Goal: Task Accomplishment & Management: Use online tool/utility

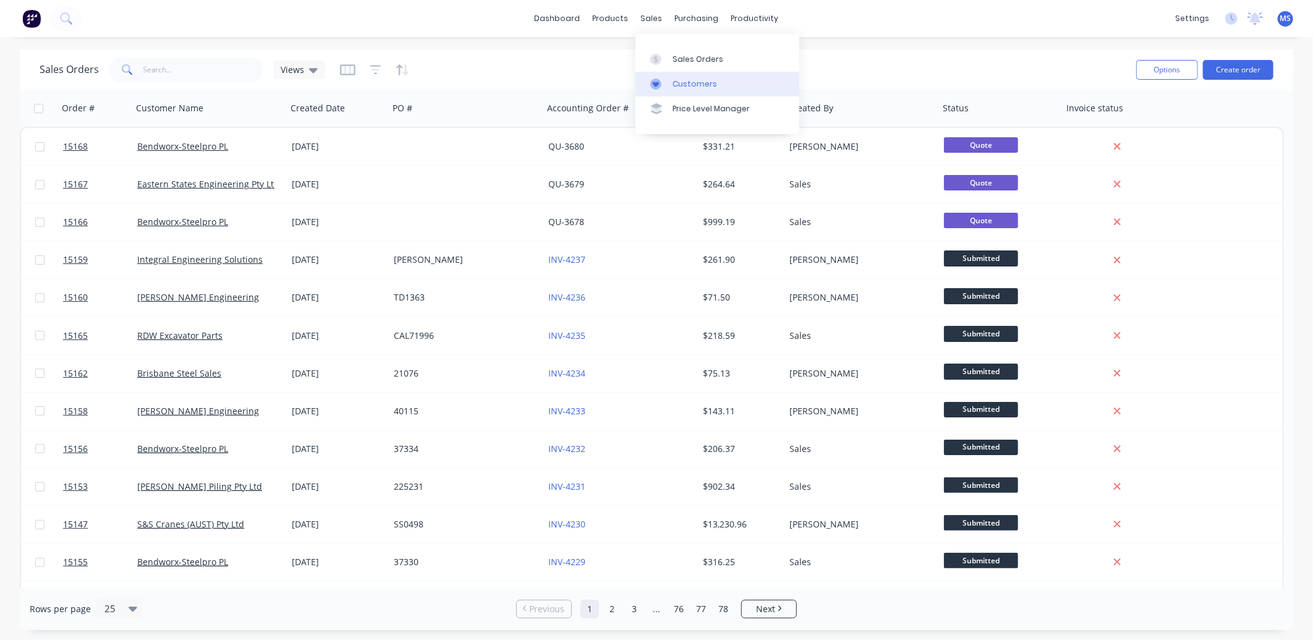
click at [687, 83] on div "Customers" at bounding box center [695, 84] width 45 height 11
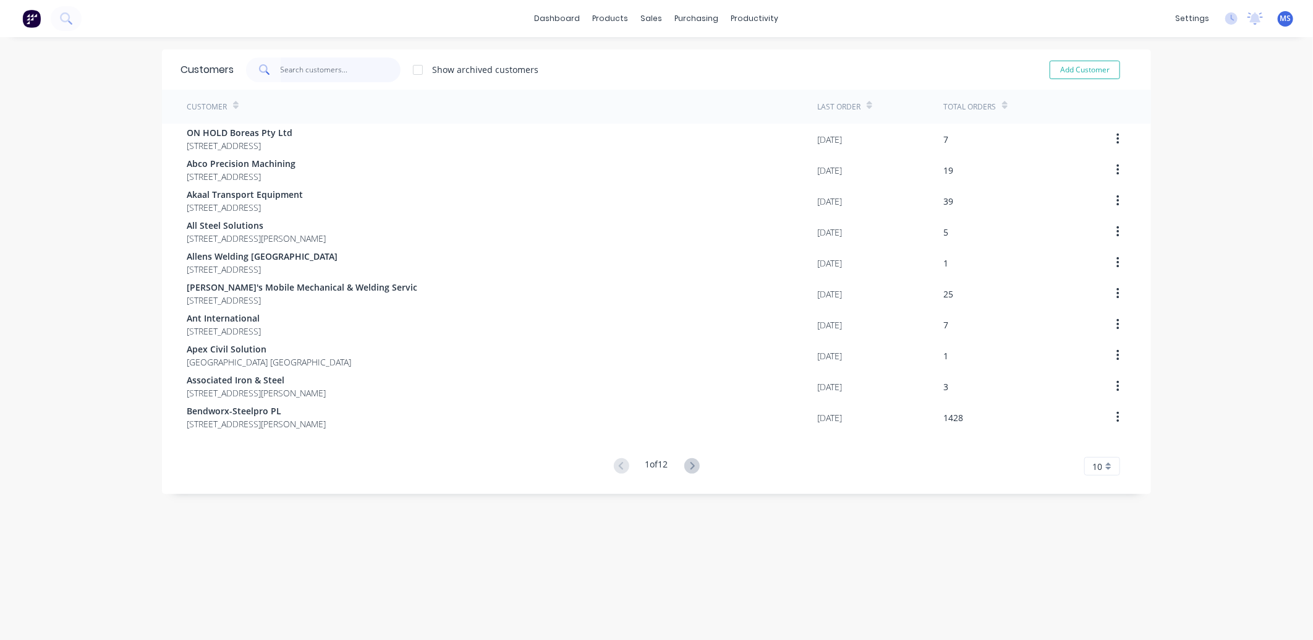
click at [317, 75] on input "text" at bounding box center [341, 69] width 121 height 25
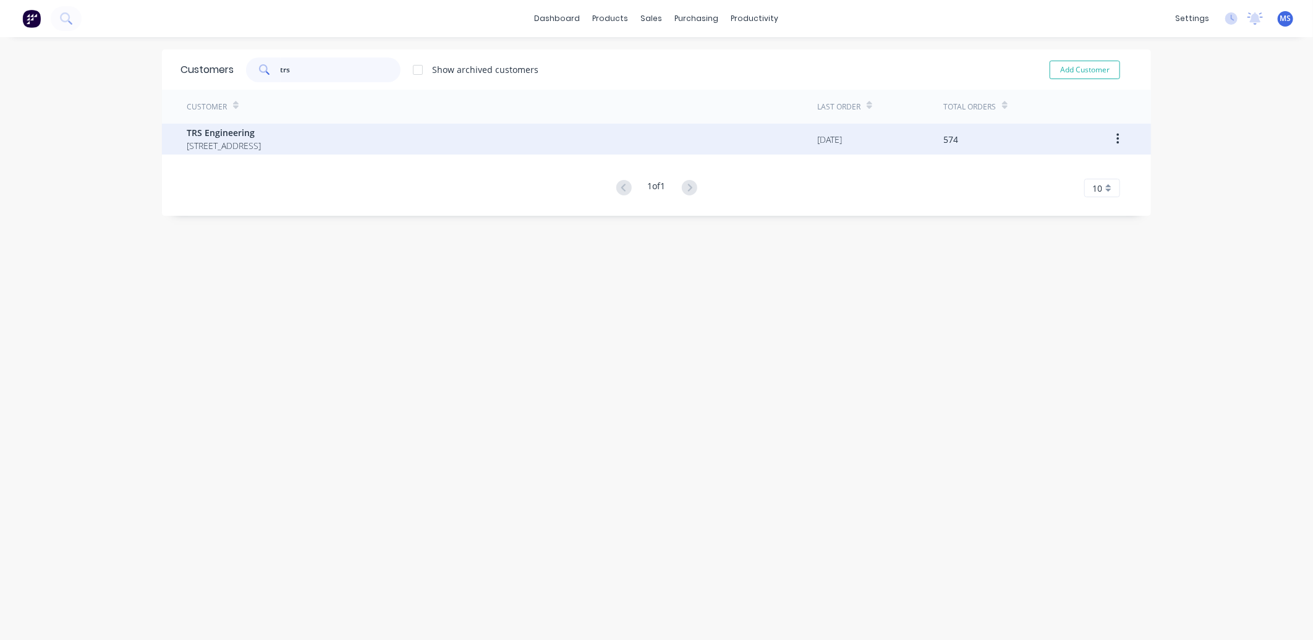
type input "trs"
click at [261, 150] on span "[STREET_ADDRESS]" at bounding box center [224, 145] width 74 height 13
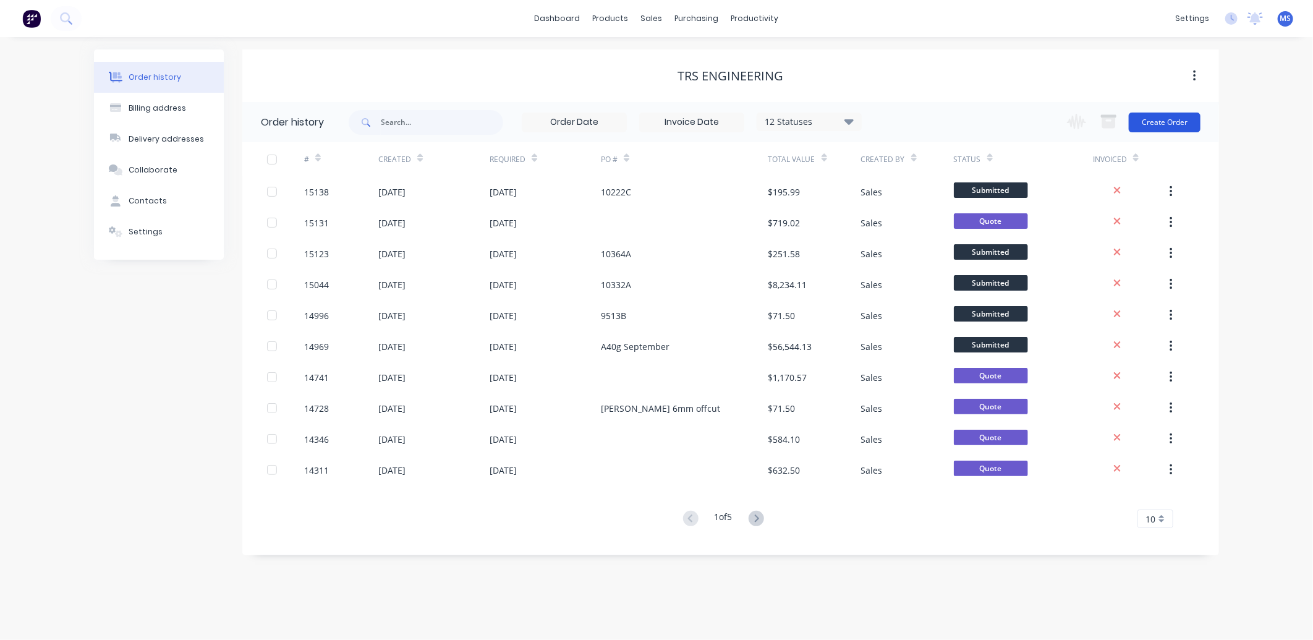
click at [1158, 131] on button "Create Order" at bounding box center [1165, 123] width 72 height 20
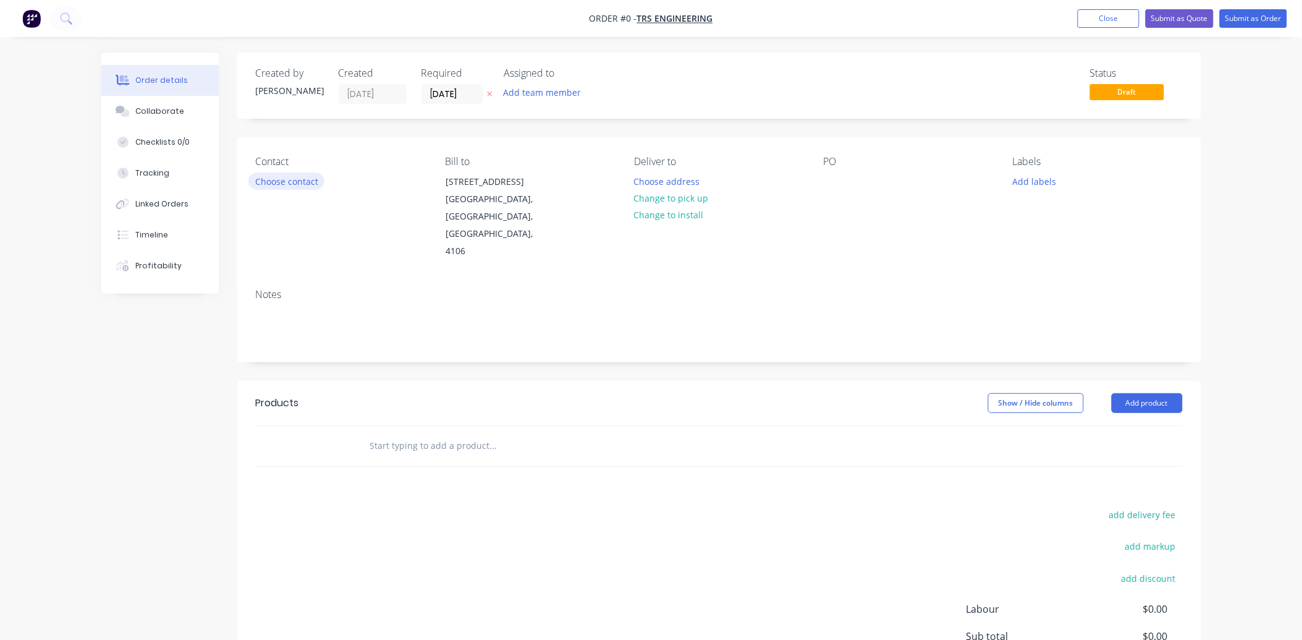
click at [301, 173] on button "Choose contact" at bounding box center [287, 180] width 76 height 17
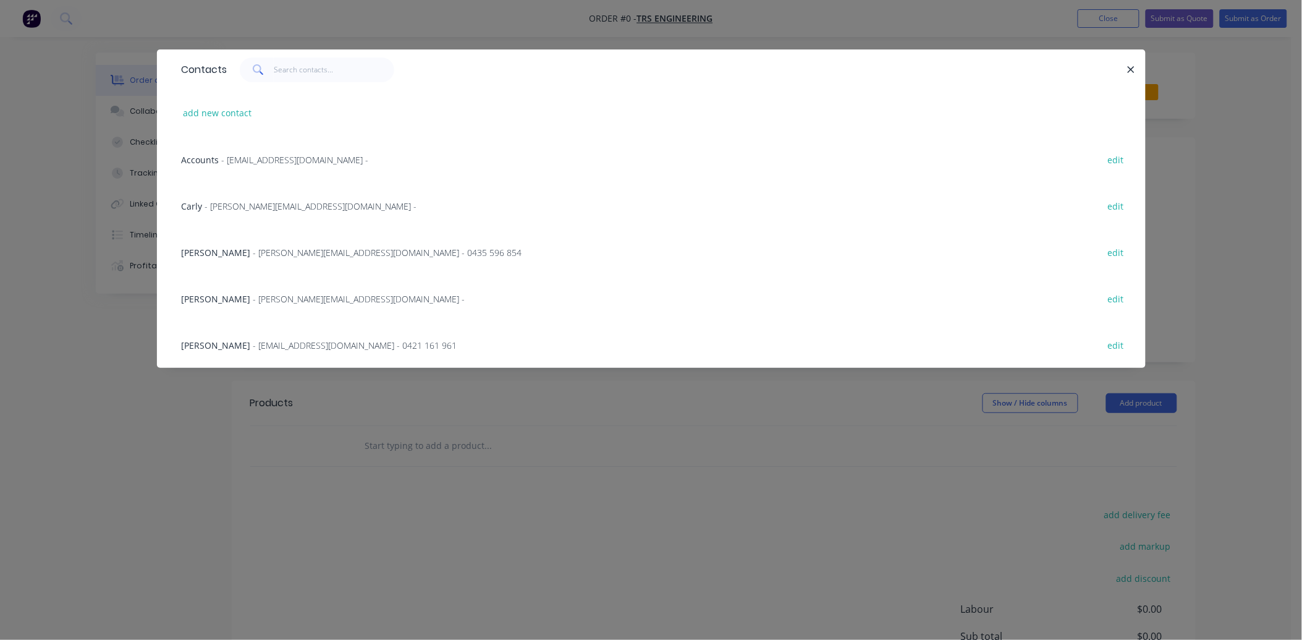
click at [253, 250] on span "- [PERSON_NAME][EMAIL_ADDRESS][DOMAIN_NAME] - 0435 596 854" at bounding box center [387, 253] width 269 height 12
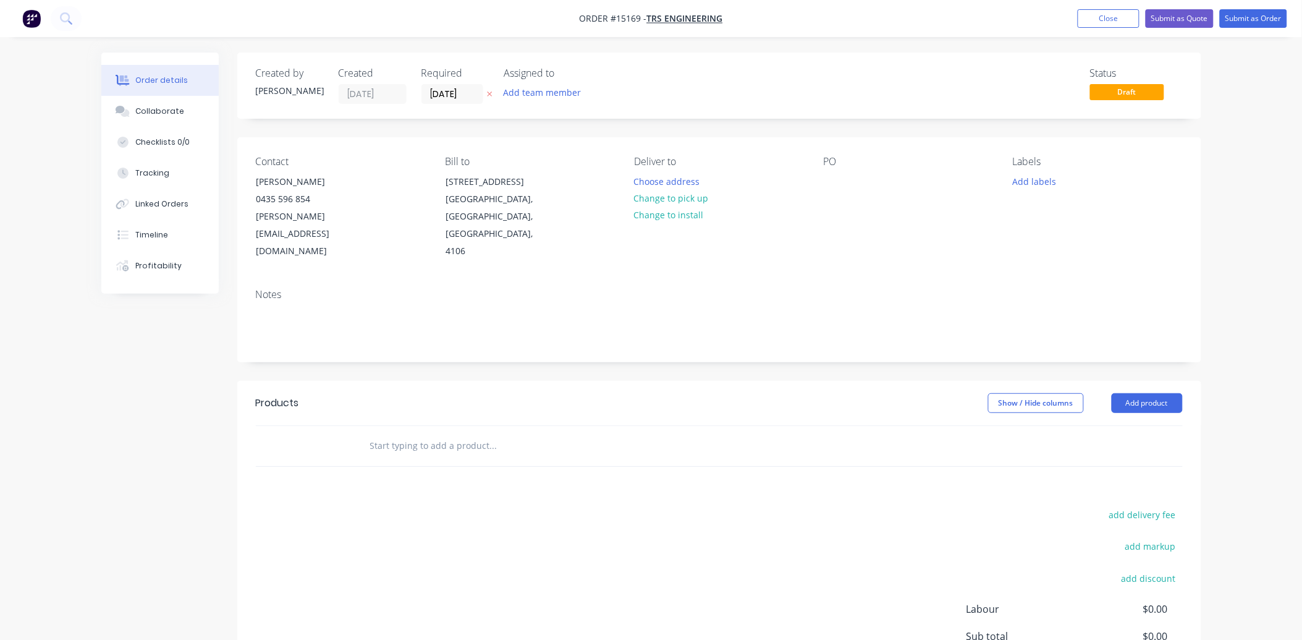
click at [393, 433] on input "text" at bounding box center [493, 445] width 247 height 25
type input "ten"
click at [459, 517] on div "Ten der Product" at bounding box center [560, 538] width 371 height 52
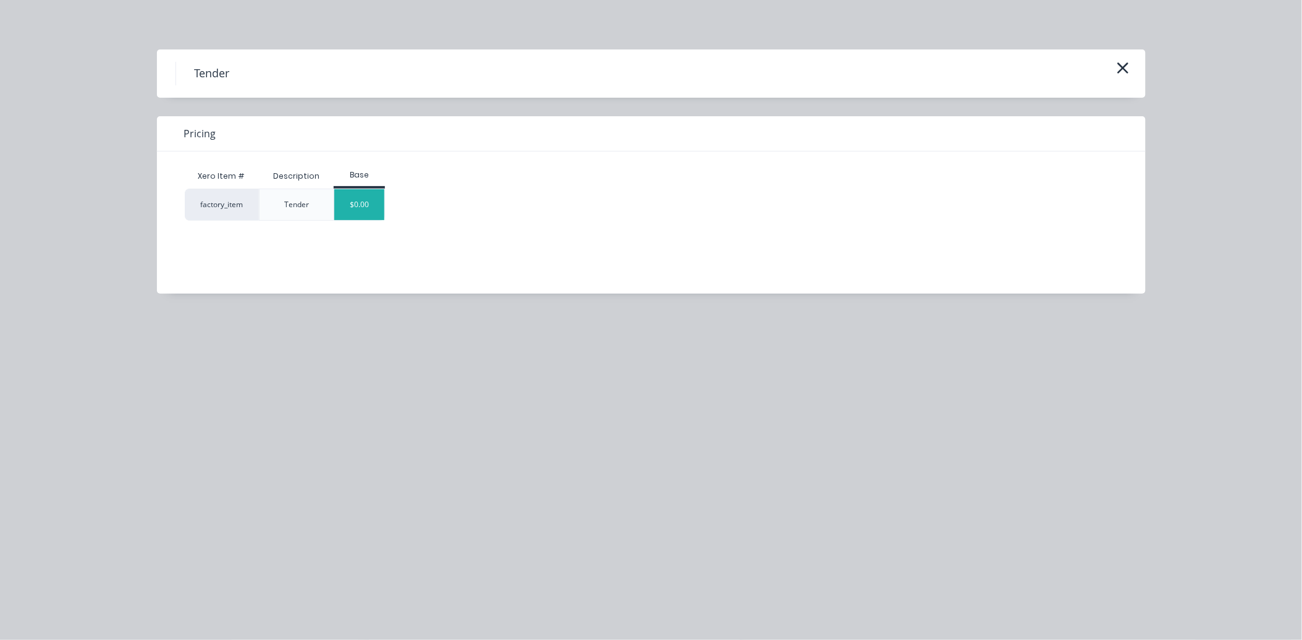
click at [375, 206] on div "$0.00" at bounding box center [359, 204] width 50 height 31
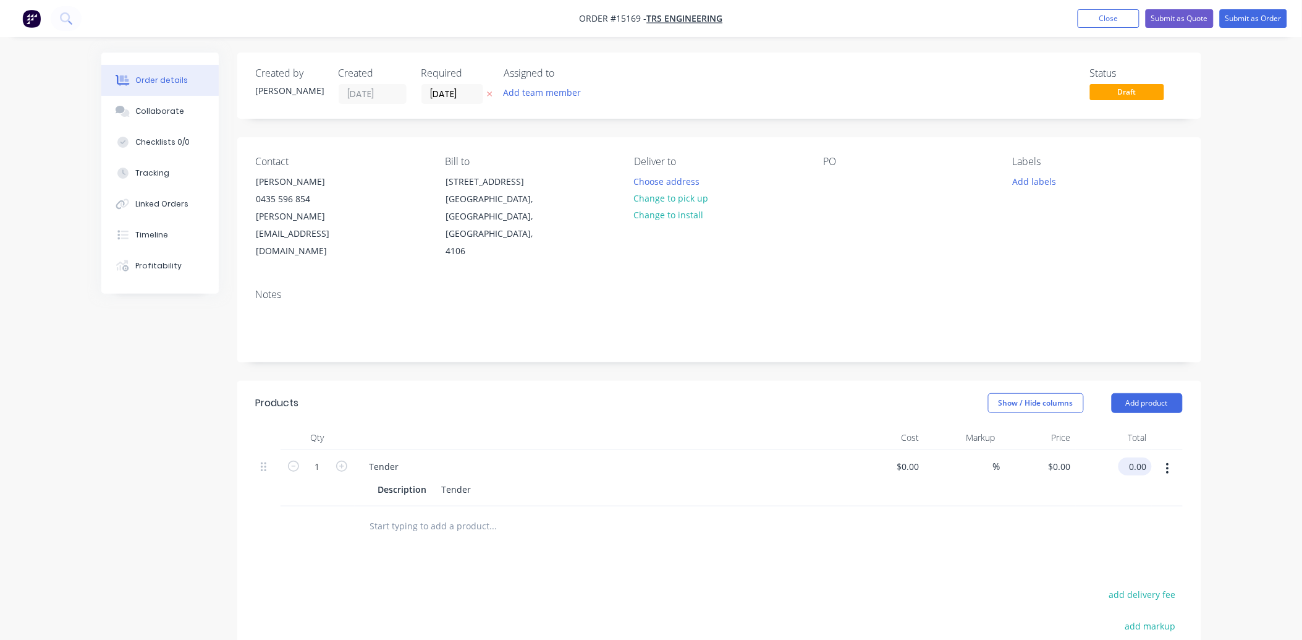
click at [1147, 457] on input "0.00" at bounding box center [1138, 466] width 28 height 18
type input "340"
type input "$340.00"
click at [1165, 17] on button "Submit as Quote" at bounding box center [1180, 18] width 68 height 19
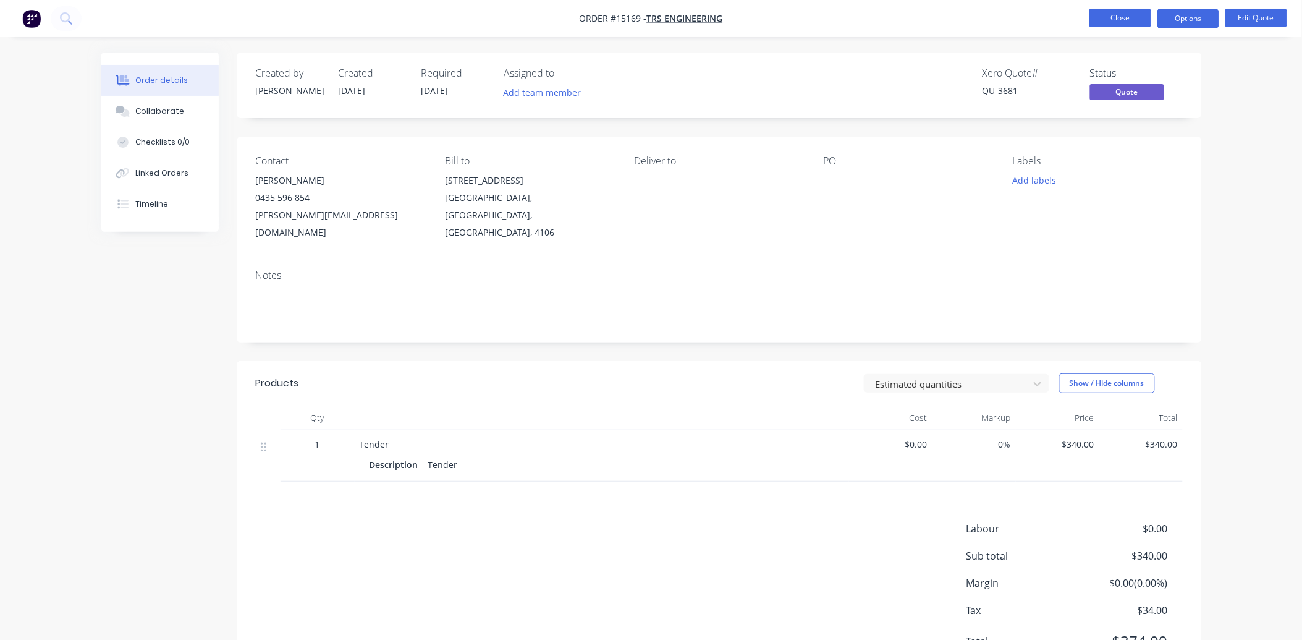
click at [1116, 13] on button "Close" at bounding box center [1121, 18] width 62 height 19
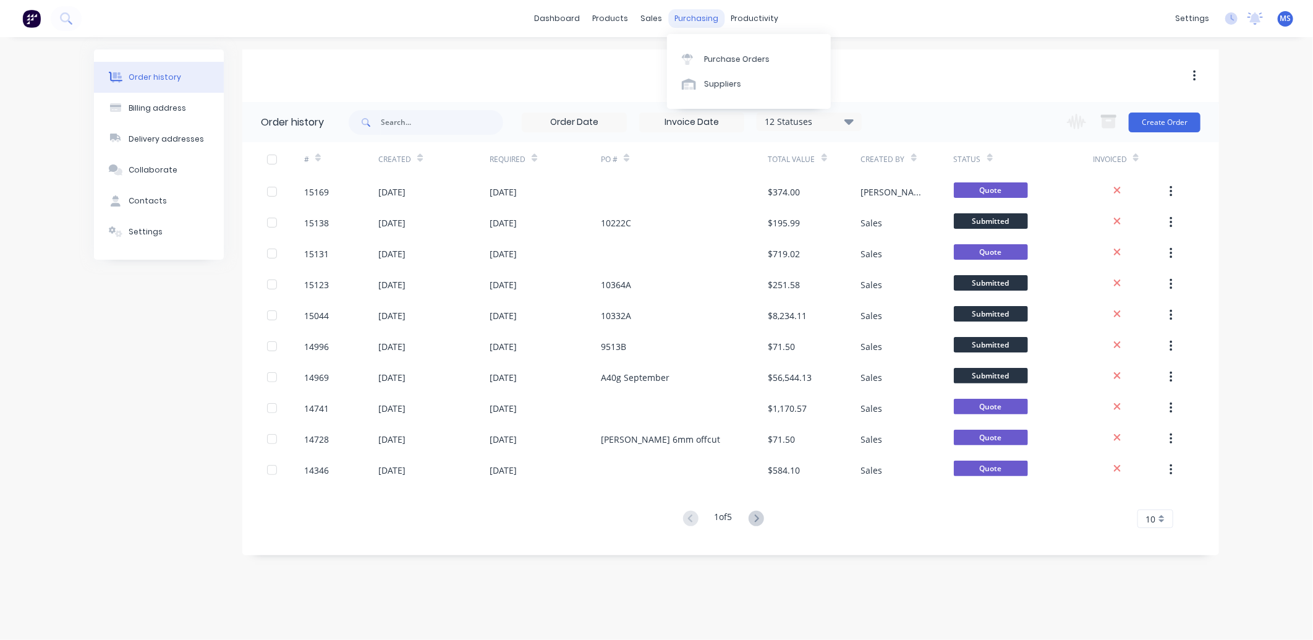
click at [684, 12] on div "purchasing" at bounding box center [697, 18] width 56 height 19
click at [651, 19] on div "sales" at bounding box center [652, 18] width 34 height 19
click at [701, 82] on div "Customers" at bounding box center [695, 84] width 45 height 11
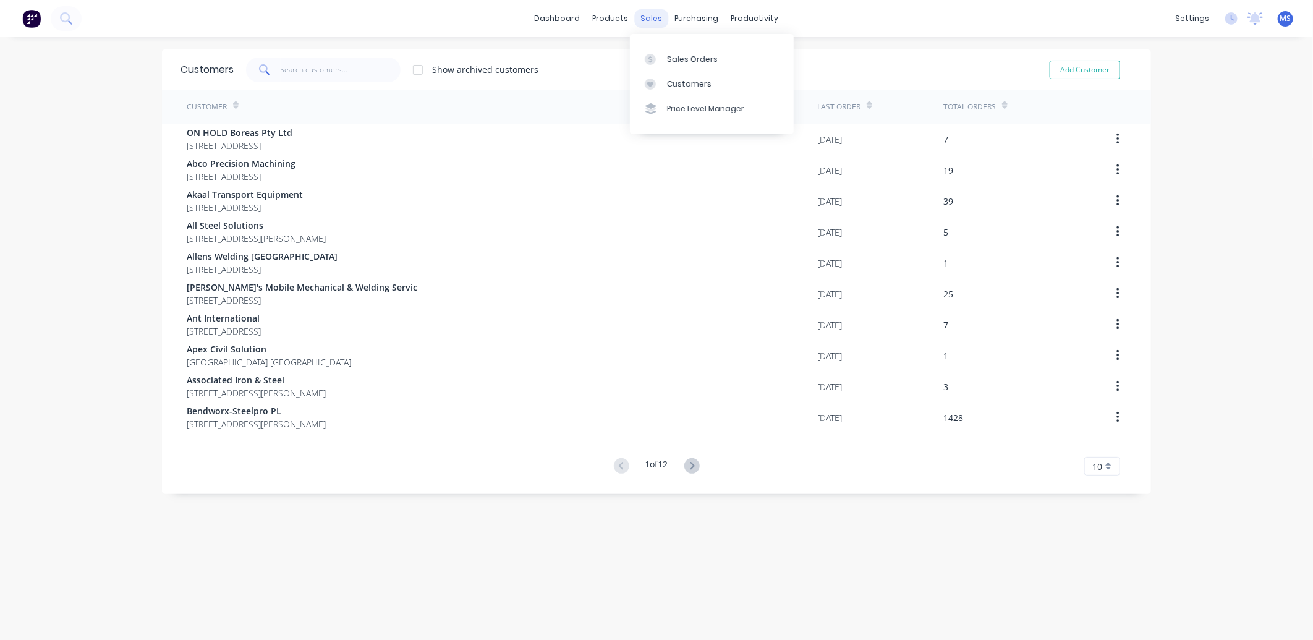
click at [647, 20] on div "sales" at bounding box center [652, 18] width 34 height 19
click at [693, 87] on div "Customers" at bounding box center [689, 84] width 45 height 11
click at [317, 58] on input "text" at bounding box center [341, 69] width 121 height 25
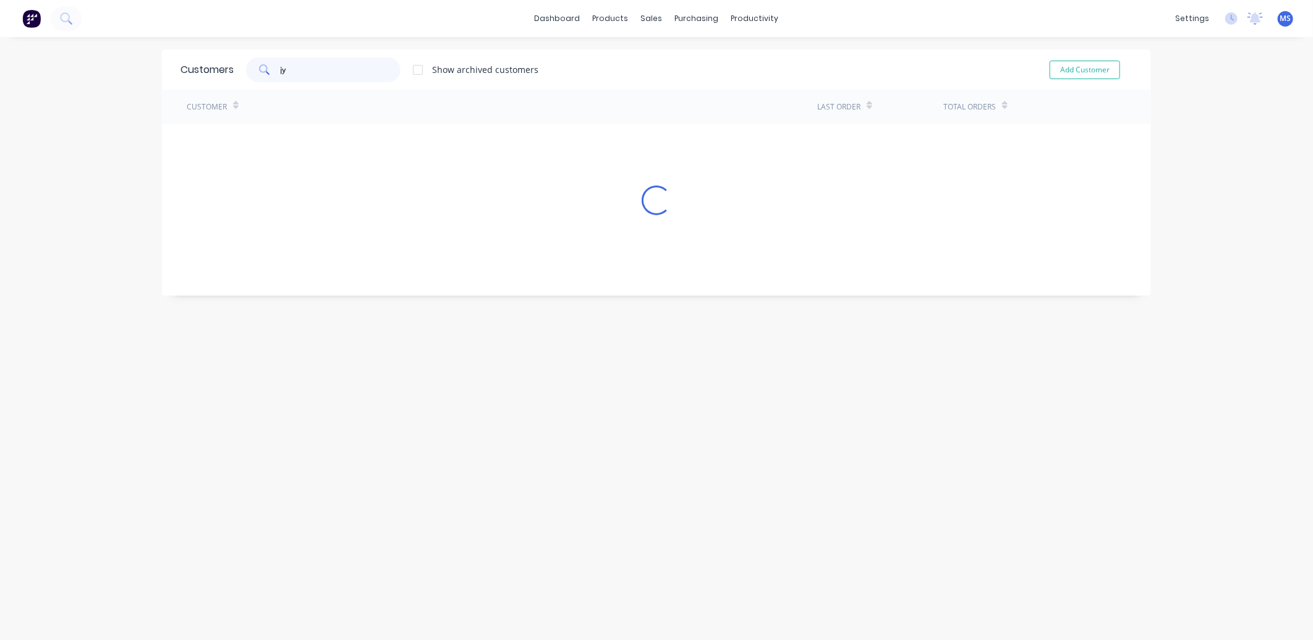
type input "jyk"
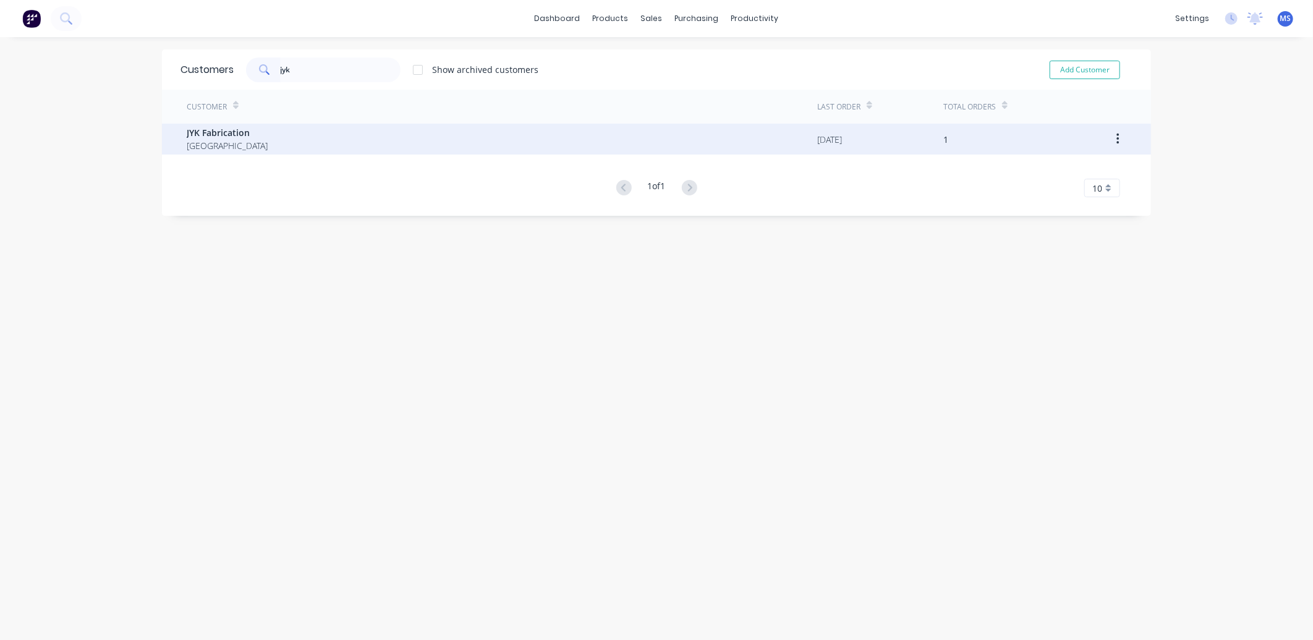
click at [279, 147] on div "JYK Fabrication [GEOGRAPHIC_DATA]" at bounding box center [502, 139] width 631 height 31
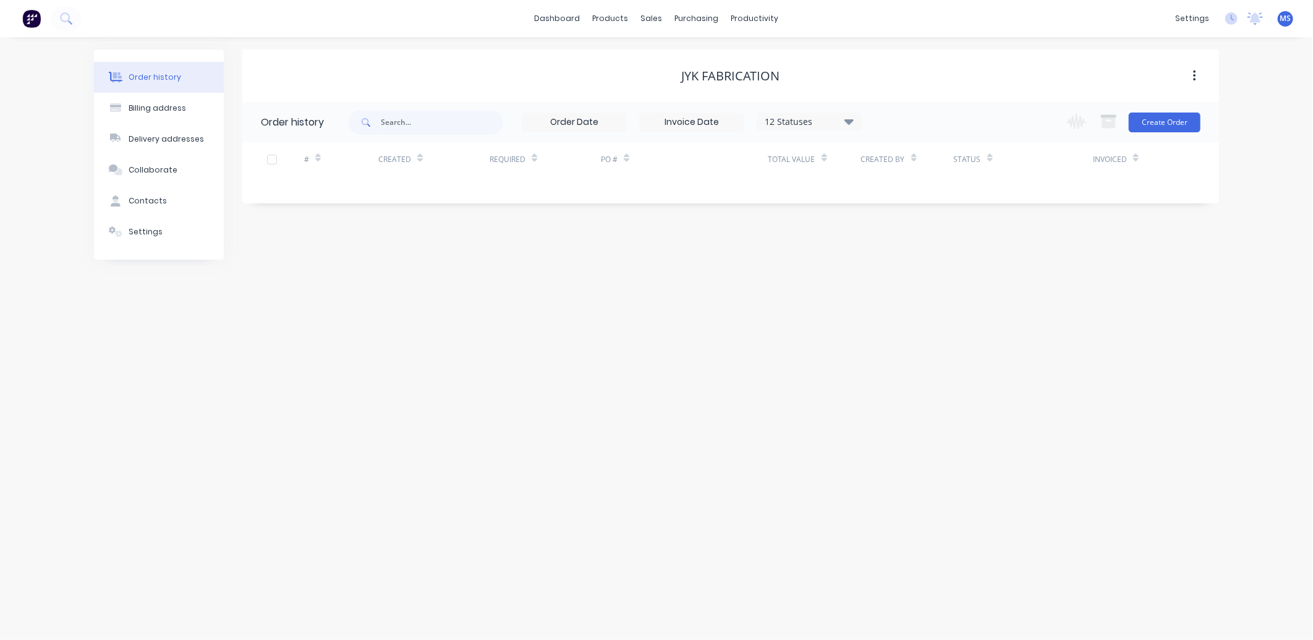
click at [842, 120] on div "12 Statuses" at bounding box center [809, 122] width 104 height 14
click at [911, 264] on label at bounding box center [911, 264] width 0 height 0
click at [911, 274] on input "checkbox" at bounding box center [916, 270] width 10 height 12
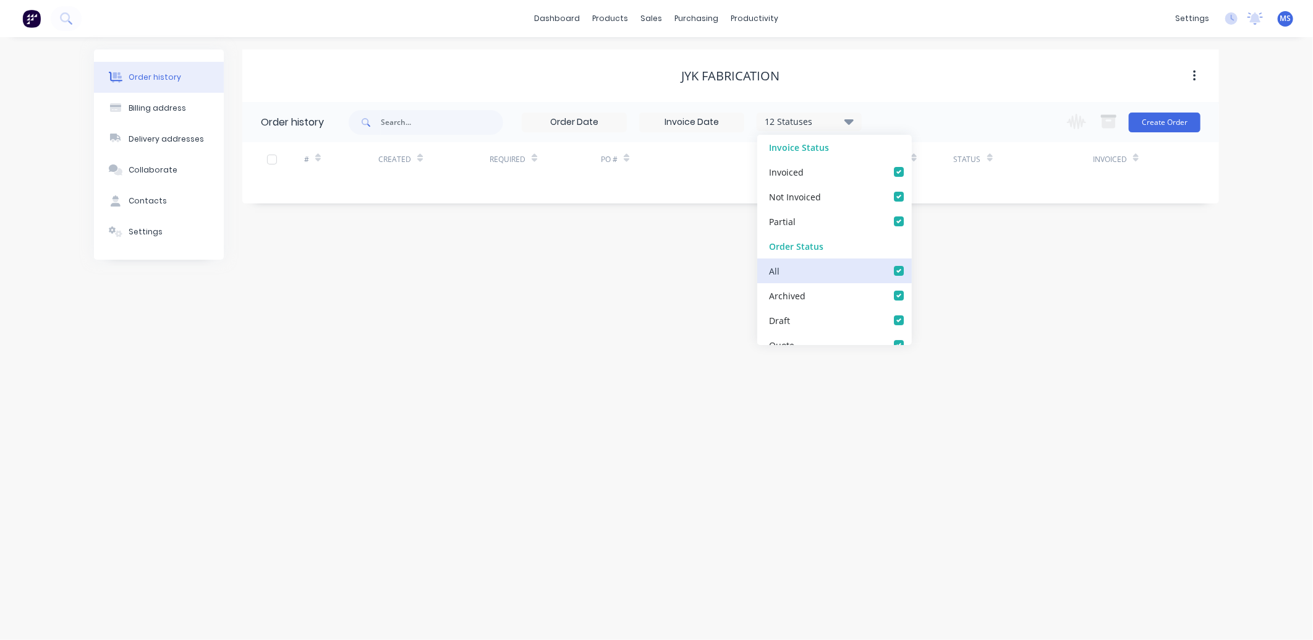
checkbox input "true"
click at [811, 421] on div "Order history Billing address Delivery addresses Collaborate Contacts Settings …" at bounding box center [656, 338] width 1313 height 603
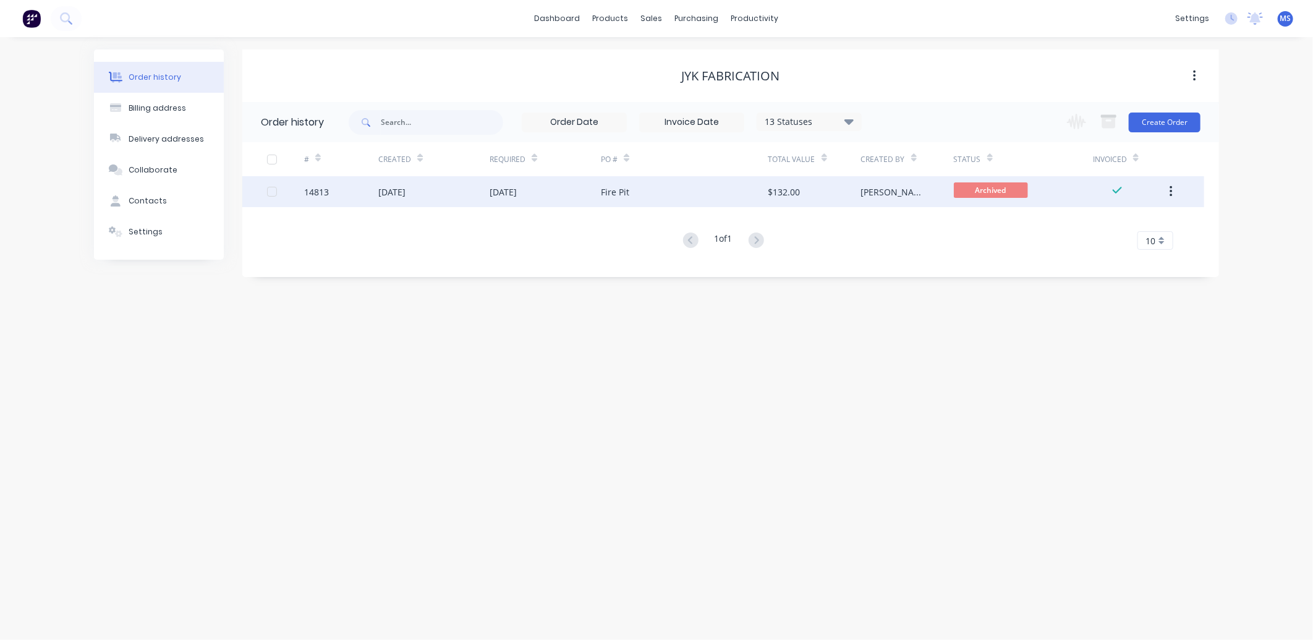
click at [785, 192] on div "$132.00" at bounding box center [784, 191] width 32 height 13
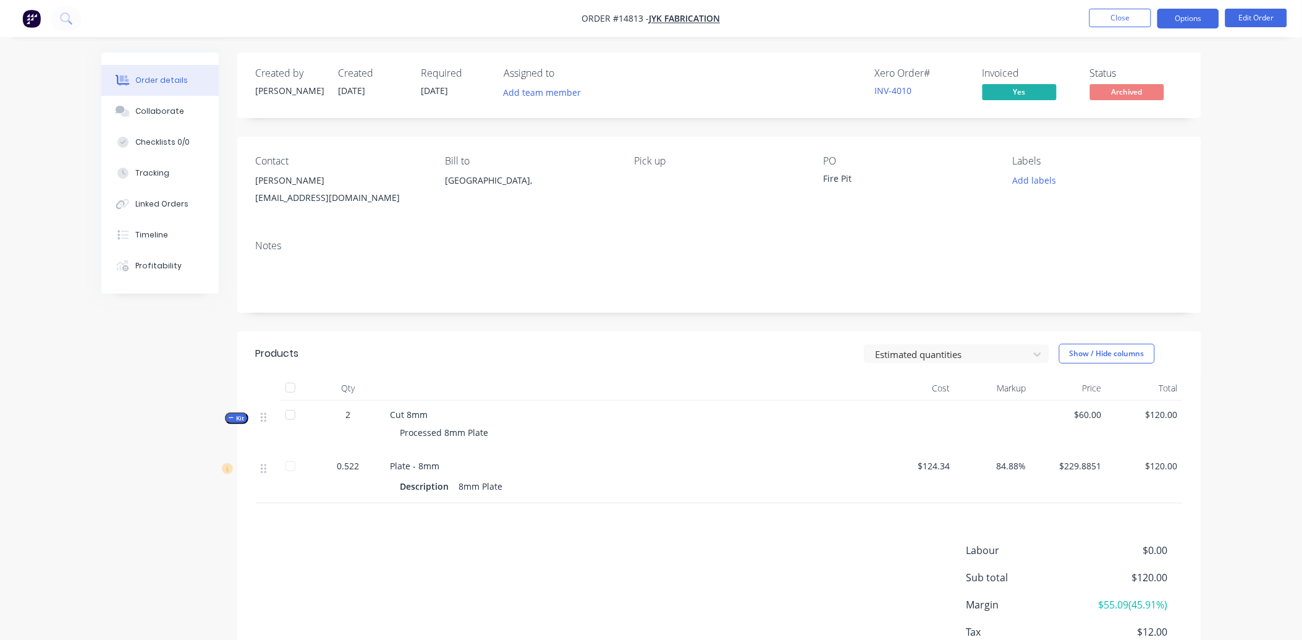
click at [1202, 14] on button "Options" at bounding box center [1189, 19] width 62 height 20
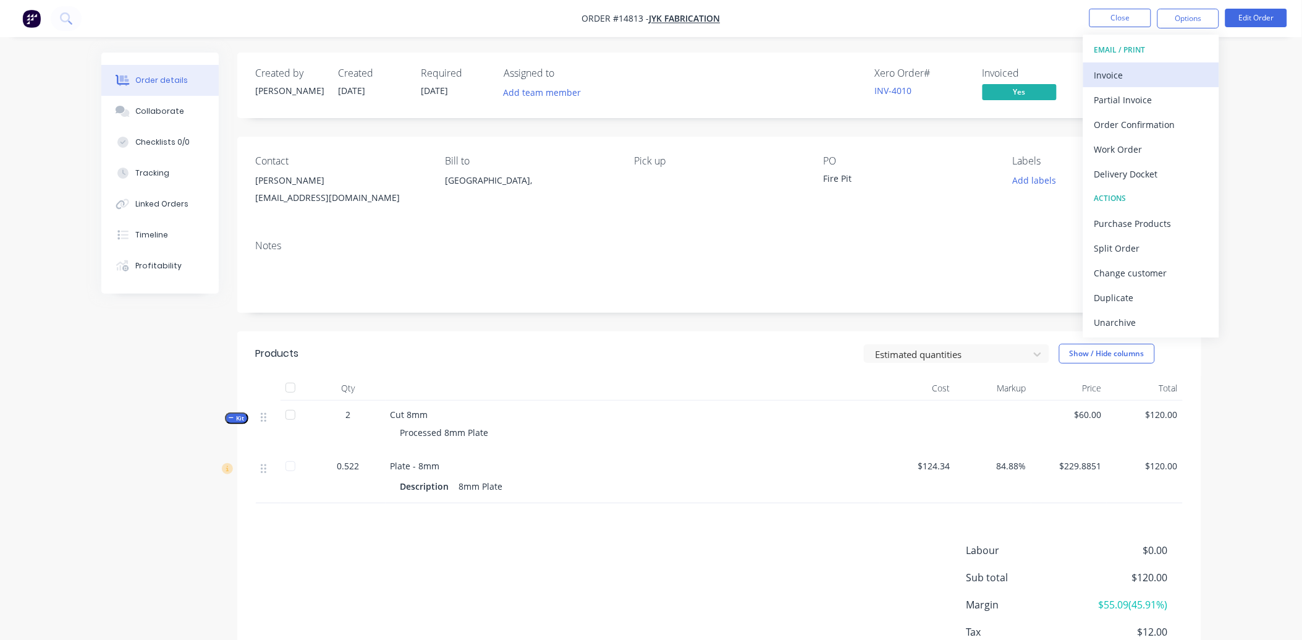
click at [1134, 75] on div "Invoice" at bounding box center [1152, 75] width 114 height 18
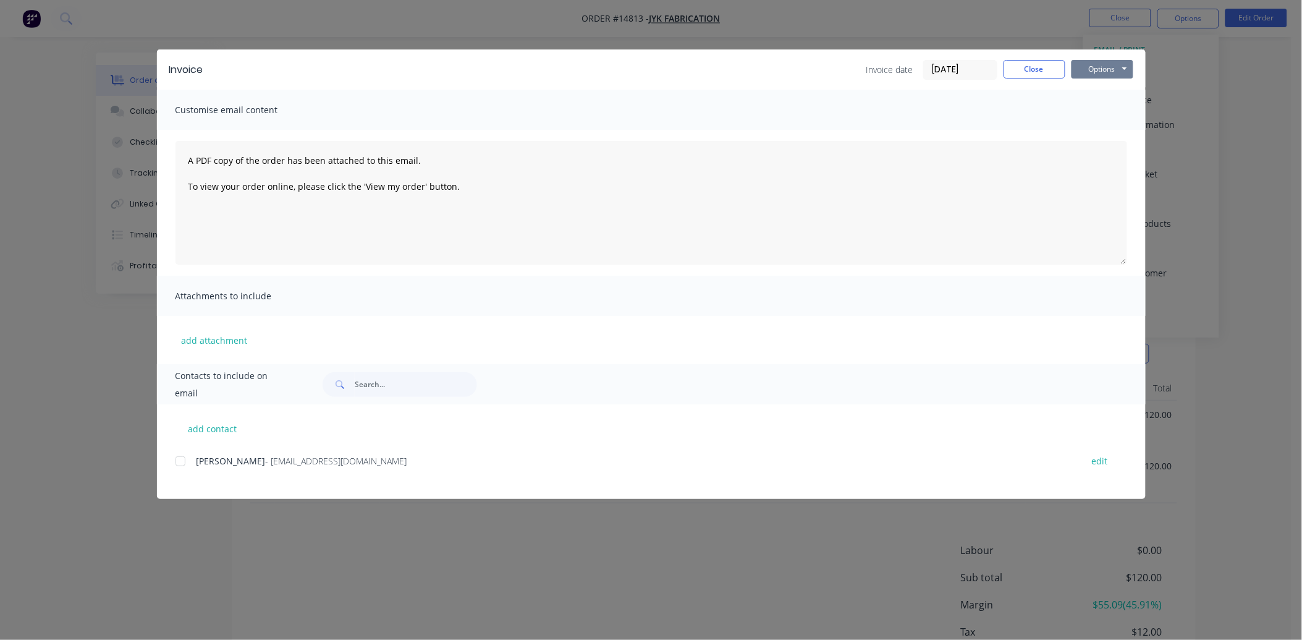
click at [1107, 69] on button "Options" at bounding box center [1103, 69] width 62 height 19
click at [1123, 132] on button "Email" at bounding box center [1111, 132] width 79 height 20
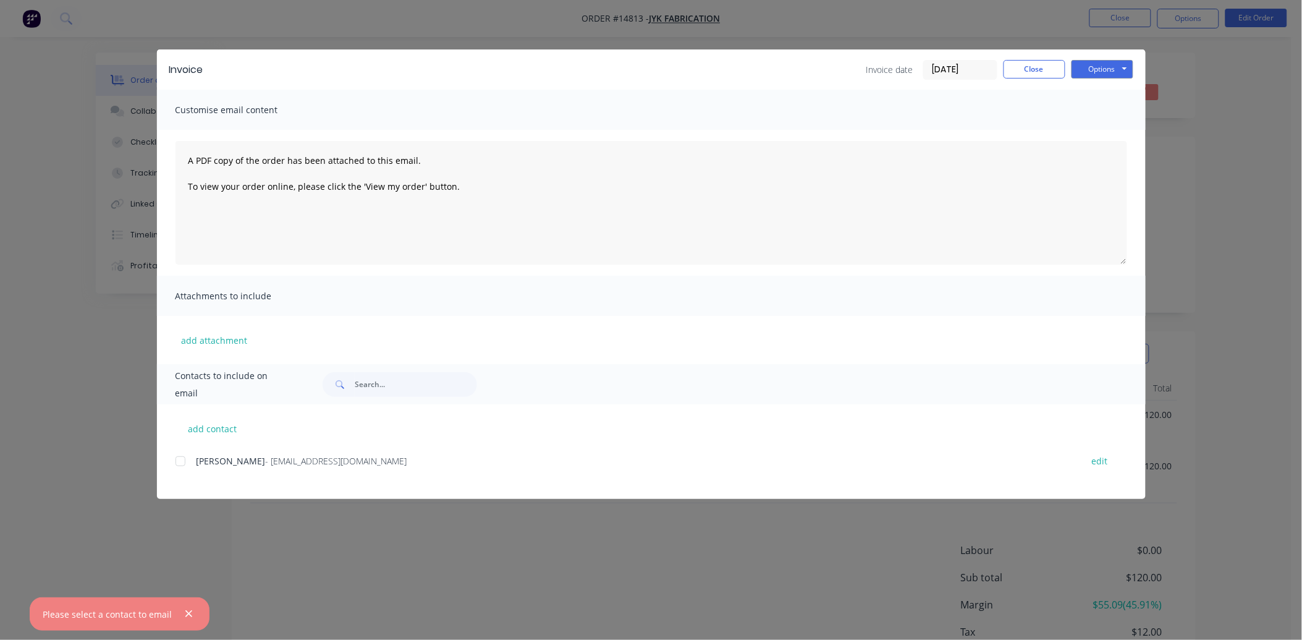
click at [180, 454] on div at bounding box center [180, 461] width 25 height 25
click at [1108, 77] on button "Options" at bounding box center [1103, 69] width 62 height 19
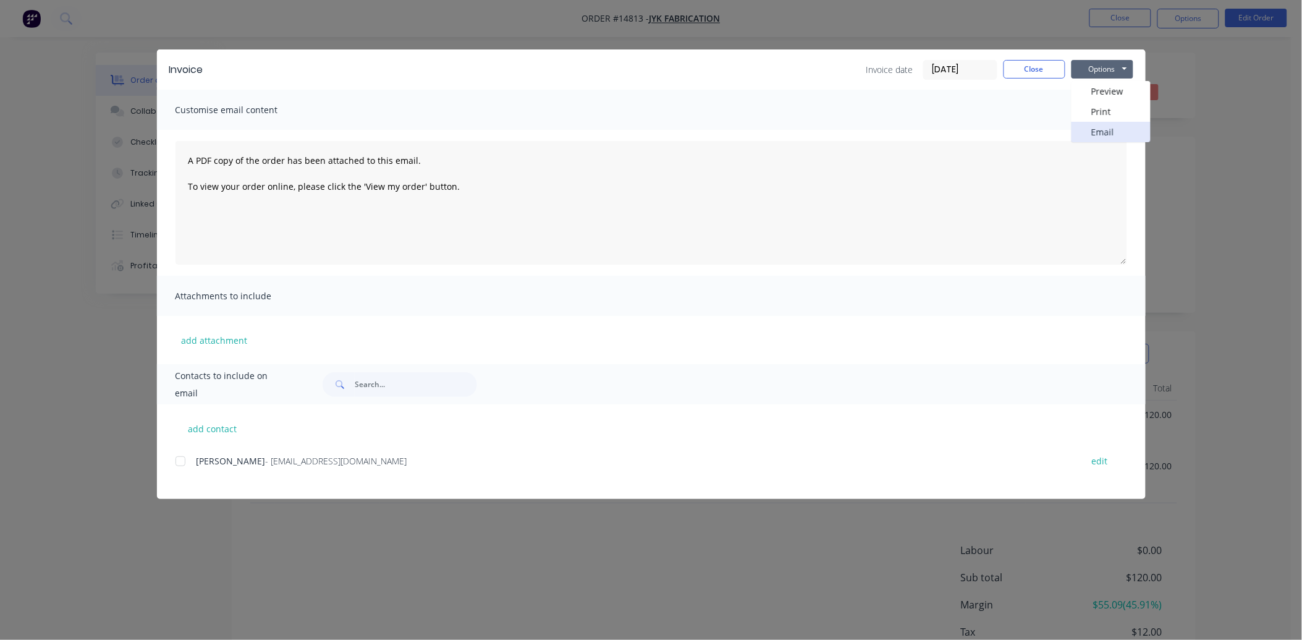
click at [1115, 131] on button "Email" at bounding box center [1111, 132] width 79 height 20
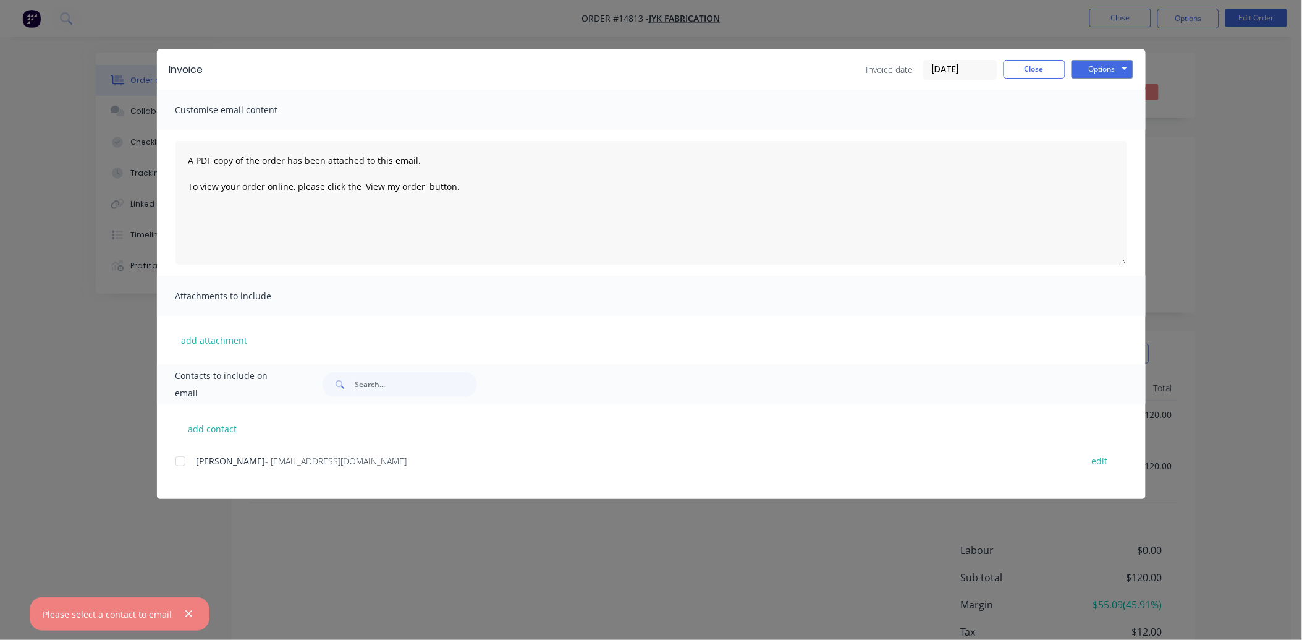
click at [184, 459] on div at bounding box center [180, 461] width 25 height 25
click at [1102, 73] on button "Options" at bounding box center [1103, 69] width 62 height 19
click at [1114, 127] on button "Email" at bounding box center [1111, 132] width 79 height 20
click at [1054, 76] on button "Close" at bounding box center [1035, 69] width 62 height 19
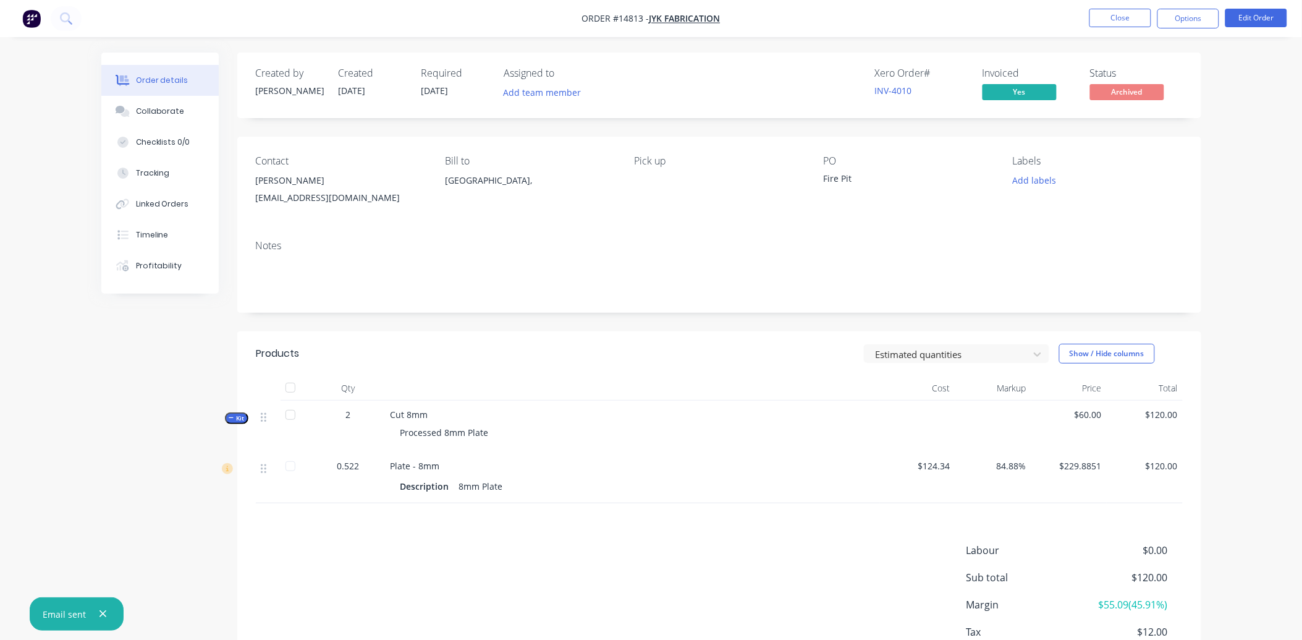
click at [1123, 30] on nav "Order #14813 - JYK Fabrication Close Options Edit Order" at bounding box center [651, 18] width 1302 height 37
click at [1126, 23] on button "Close" at bounding box center [1121, 18] width 62 height 19
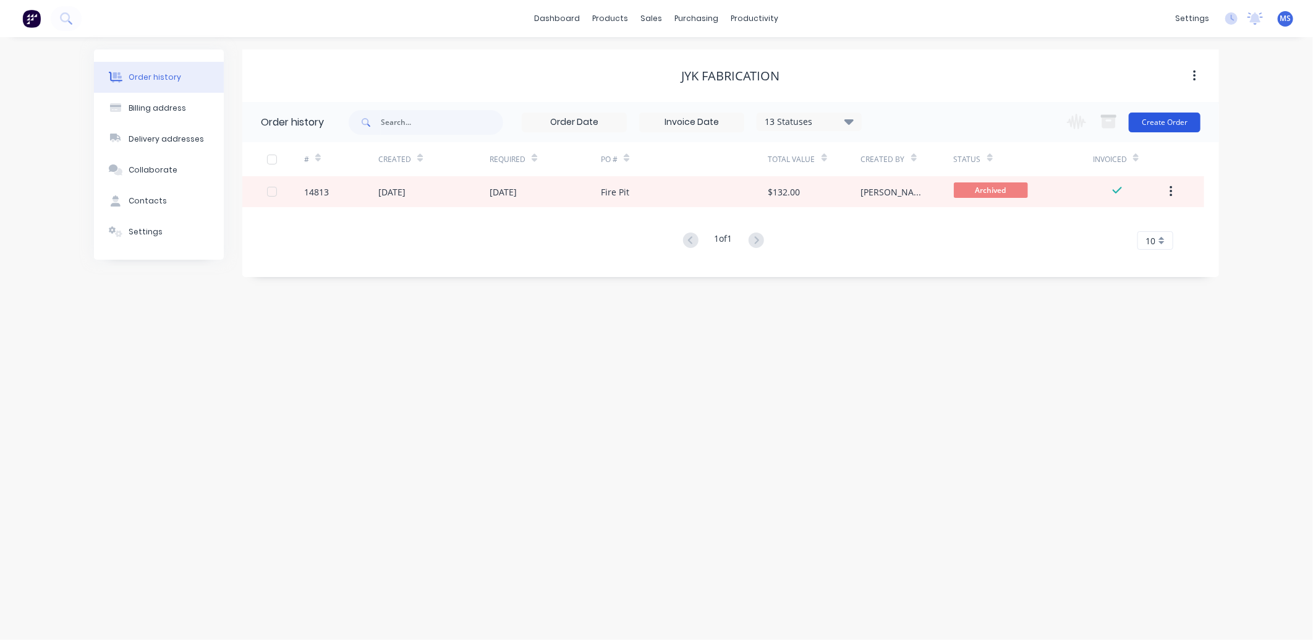
click at [1173, 117] on button "Create Order" at bounding box center [1165, 123] width 72 height 20
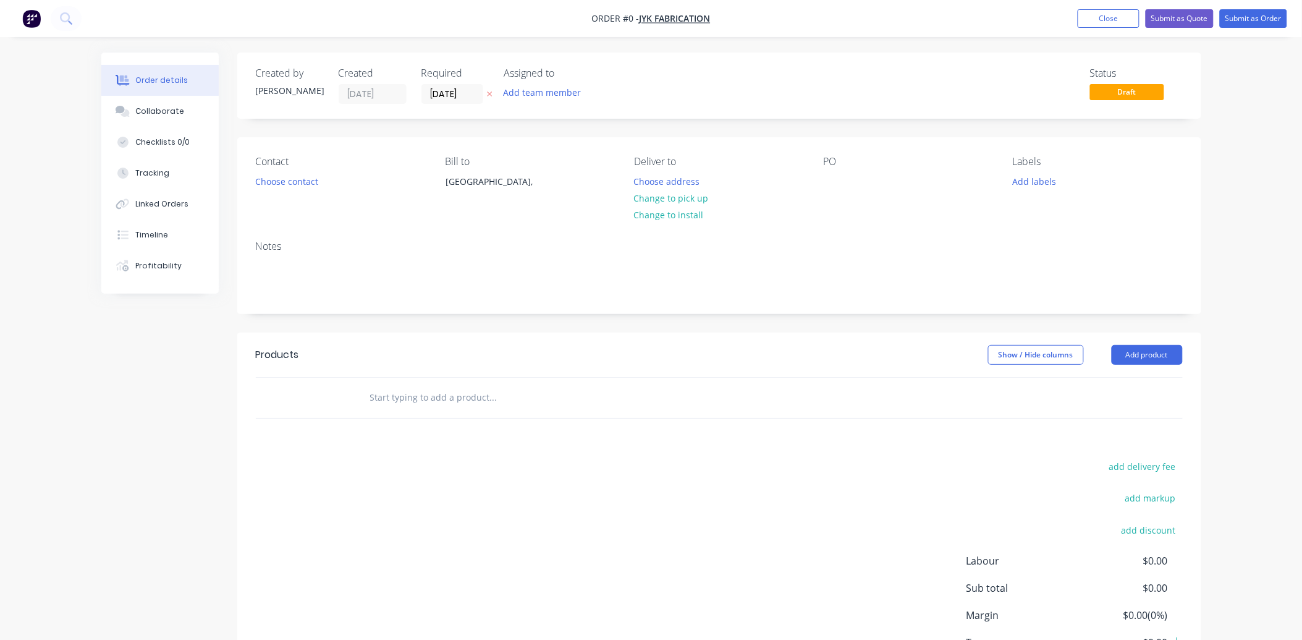
click at [441, 401] on input "text" at bounding box center [493, 397] width 247 height 25
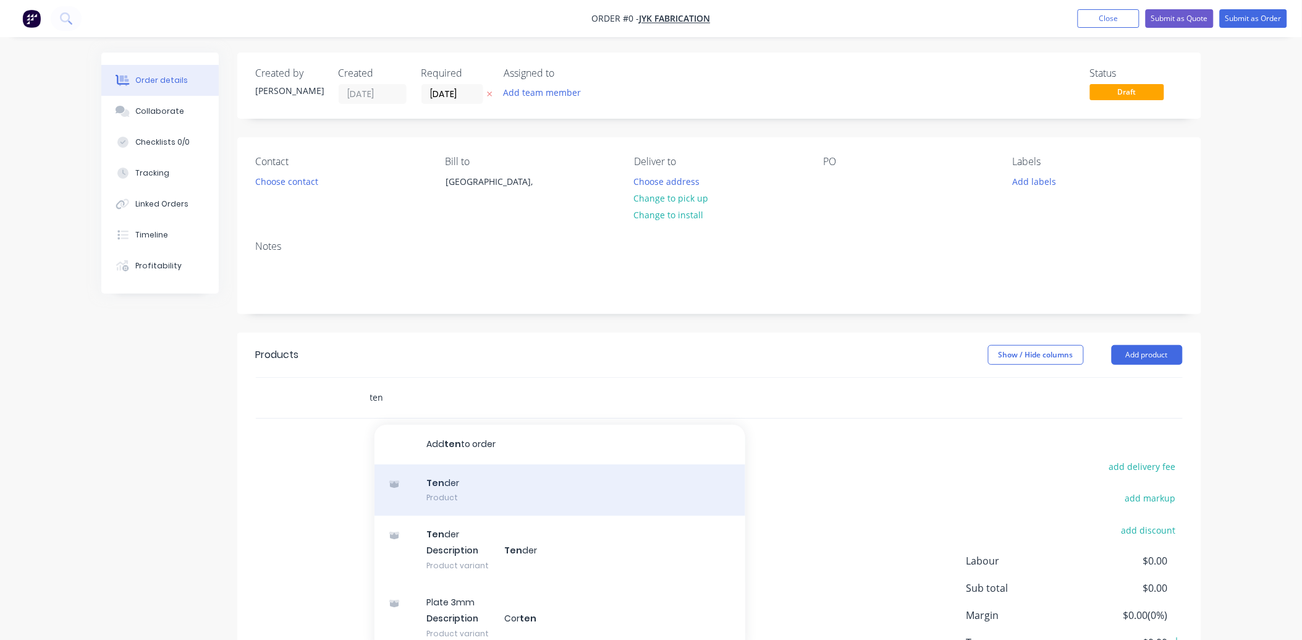
type input "ten"
click at [464, 485] on div "Ten der Product" at bounding box center [560, 490] width 371 height 52
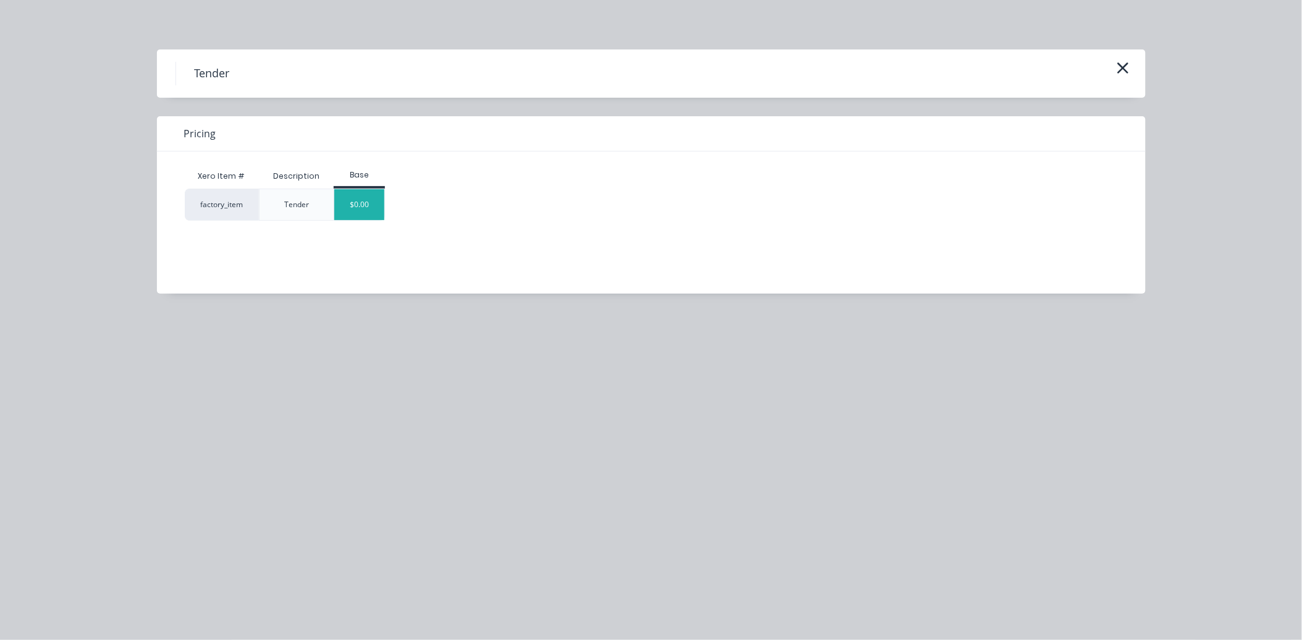
click at [380, 212] on div "$0.00" at bounding box center [359, 204] width 50 height 31
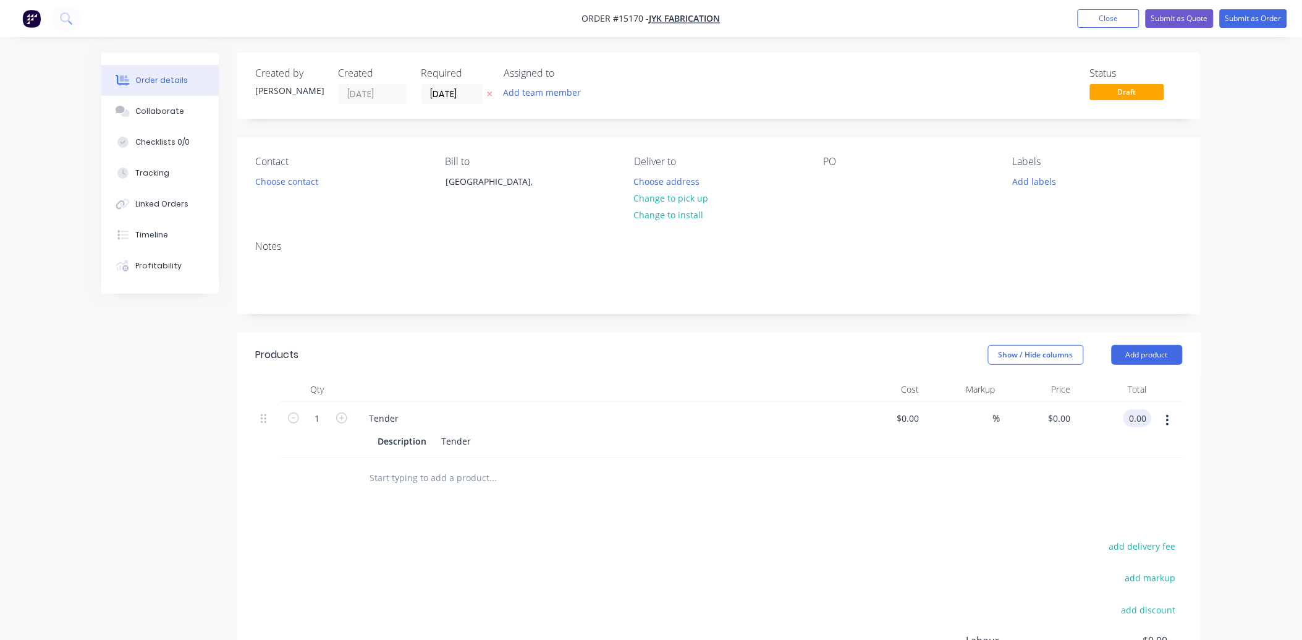
click at [1149, 414] on input "0.00" at bounding box center [1140, 418] width 23 height 18
type input "175"
type input "$175.00"
click at [1183, 22] on button "Submit as Quote" at bounding box center [1180, 18] width 68 height 19
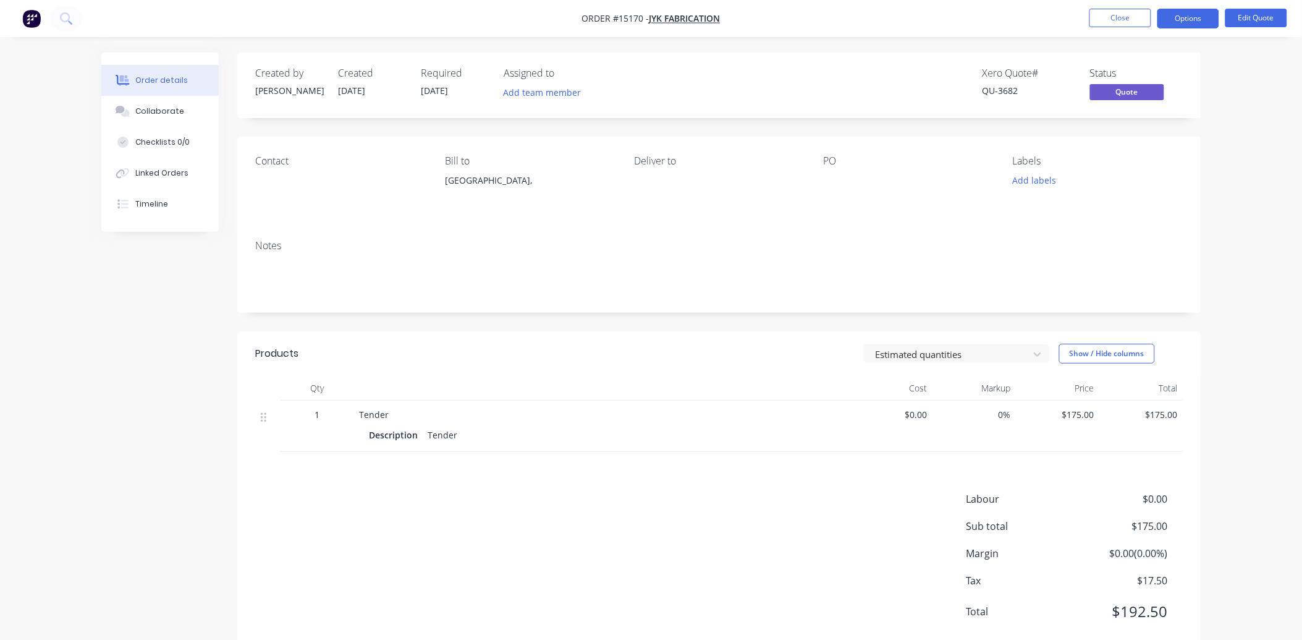
click at [1173, 413] on span "$175.00" at bounding box center [1142, 414] width 74 height 13
drag, startPoint x: 1151, startPoint y: 411, endPoint x: 1189, endPoint y: 407, distance: 38.0
click at [1184, 409] on div "Qty Cost Markup Price Total 1 Tender Description Tender $0.00 0% $175.00 $175.00" at bounding box center [719, 414] width 964 height 76
click at [1256, 17] on button "Edit Quote" at bounding box center [1257, 18] width 62 height 19
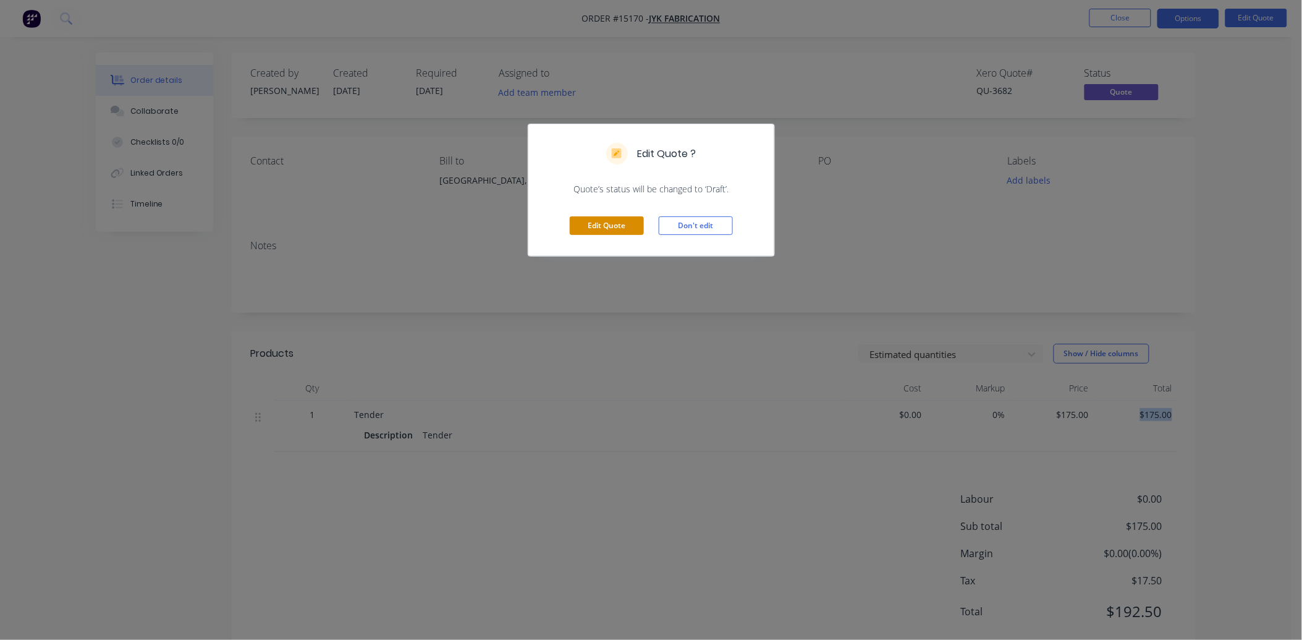
click at [588, 218] on button "Edit Quote" at bounding box center [607, 225] width 74 height 19
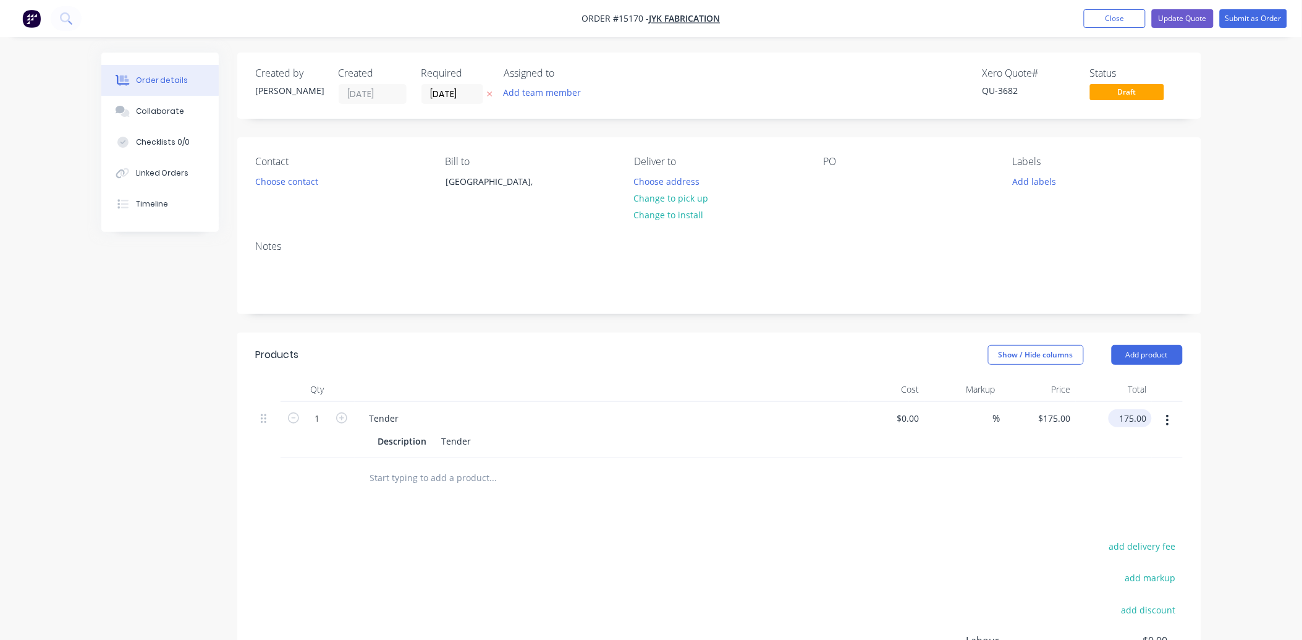
click at [1140, 414] on input "175.00" at bounding box center [1133, 418] width 38 height 18
type input "192"
type input "$192.00"
click at [1185, 20] on button "Update Quote" at bounding box center [1183, 18] width 62 height 19
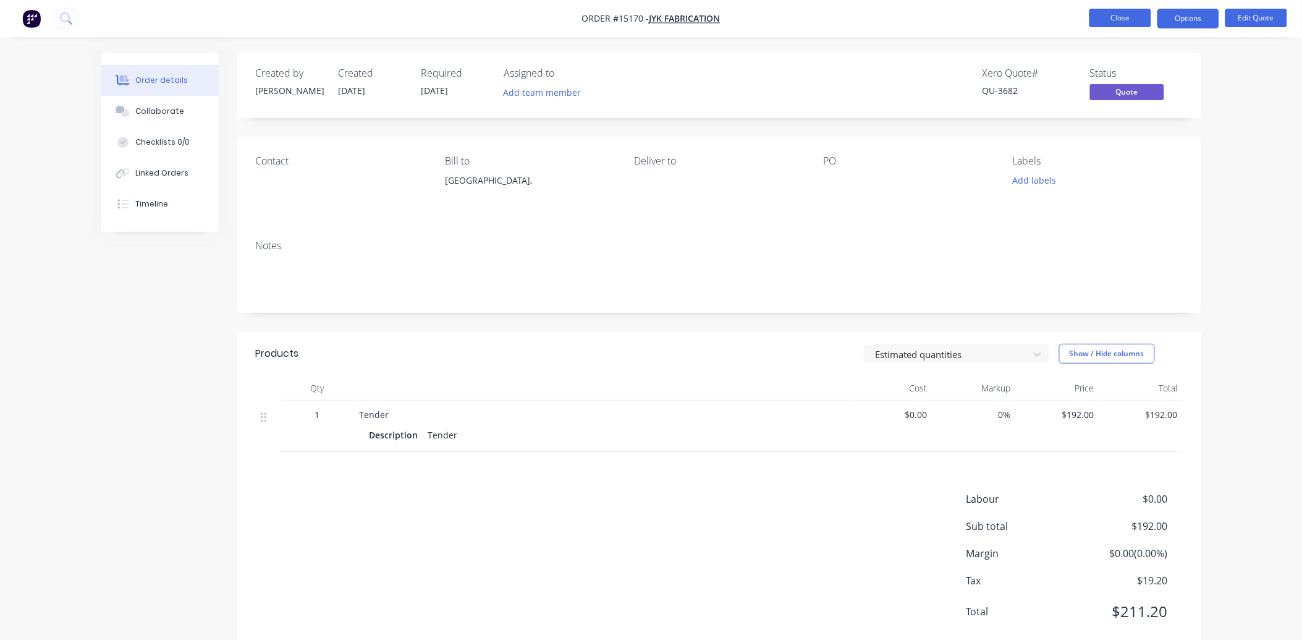
click at [1121, 23] on button "Close" at bounding box center [1121, 18] width 62 height 19
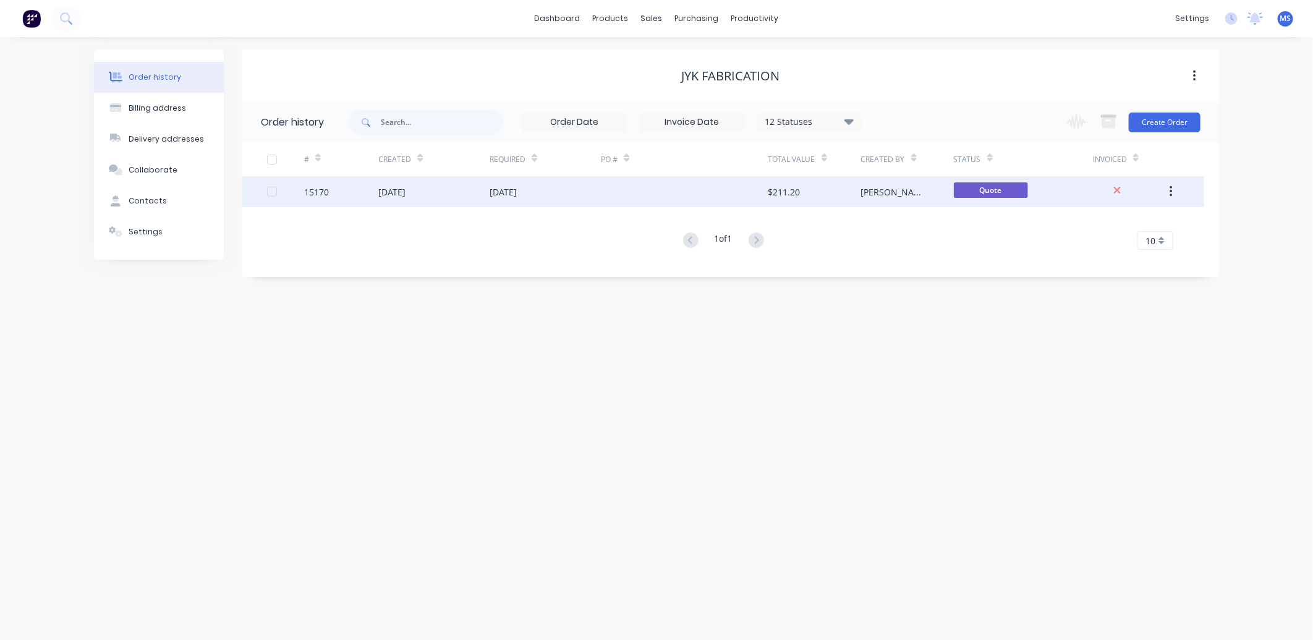
click at [729, 201] on div at bounding box center [684, 191] width 167 height 31
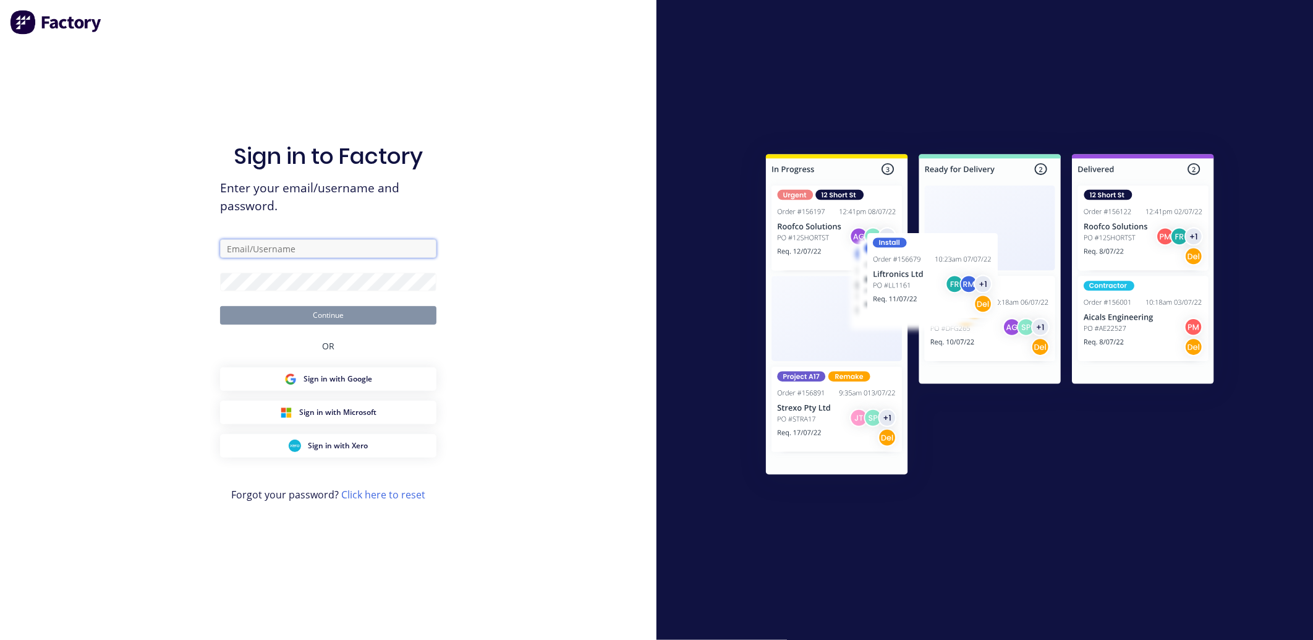
type input "[PERSON_NAME][EMAIL_ADDRESS][DOMAIN_NAME]"
click at [415, 318] on button "Continue" at bounding box center [328, 315] width 216 height 19
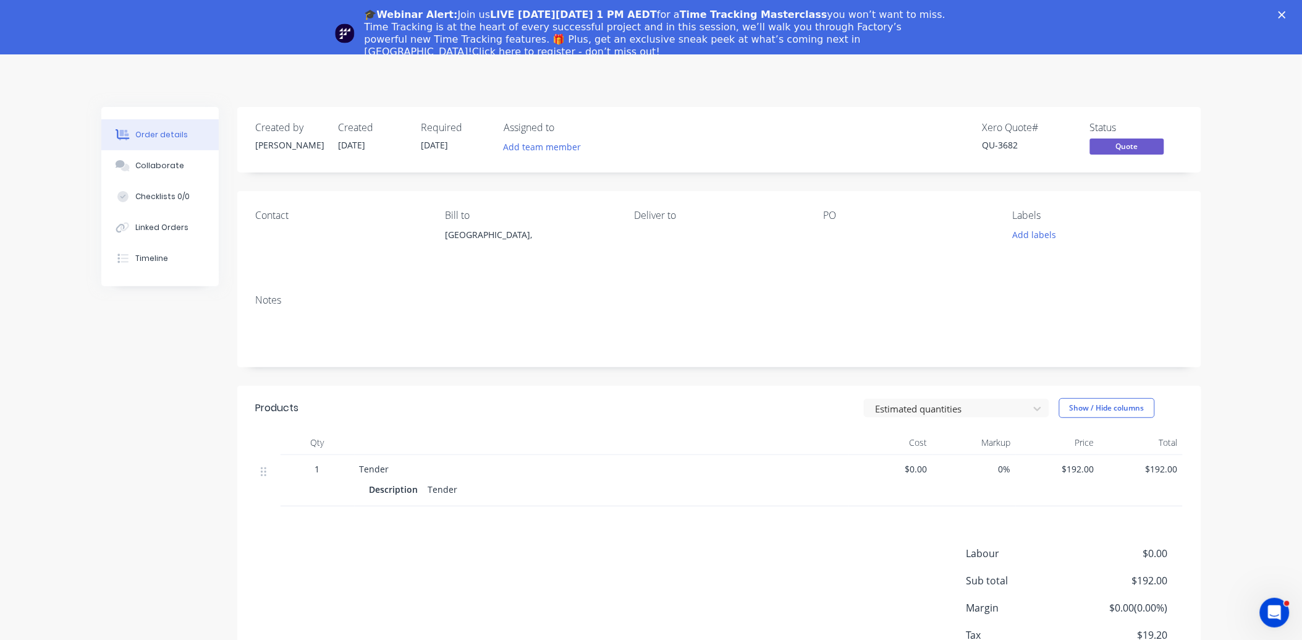
click at [1300, 9] on div "🎓Webinar Alert: Join us LIVE [DATE][DATE] 1 PM AEDT for a Time Tracking Masterc…" at bounding box center [651, 33] width 1302 height 57
click at [1286, 15] on polygon "Close" at bounding box center [1282, 14] width 7 height 7
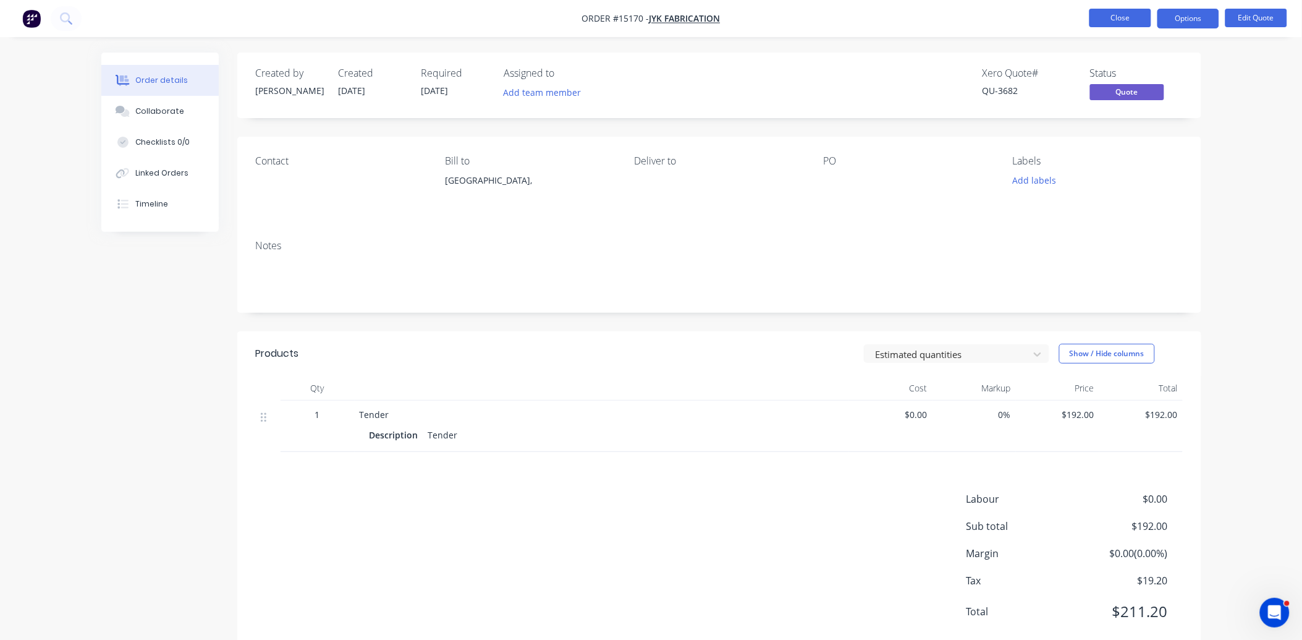
click at [1105, 14] on button "Close" at bounding box center [1121, 18] width 62 height 19
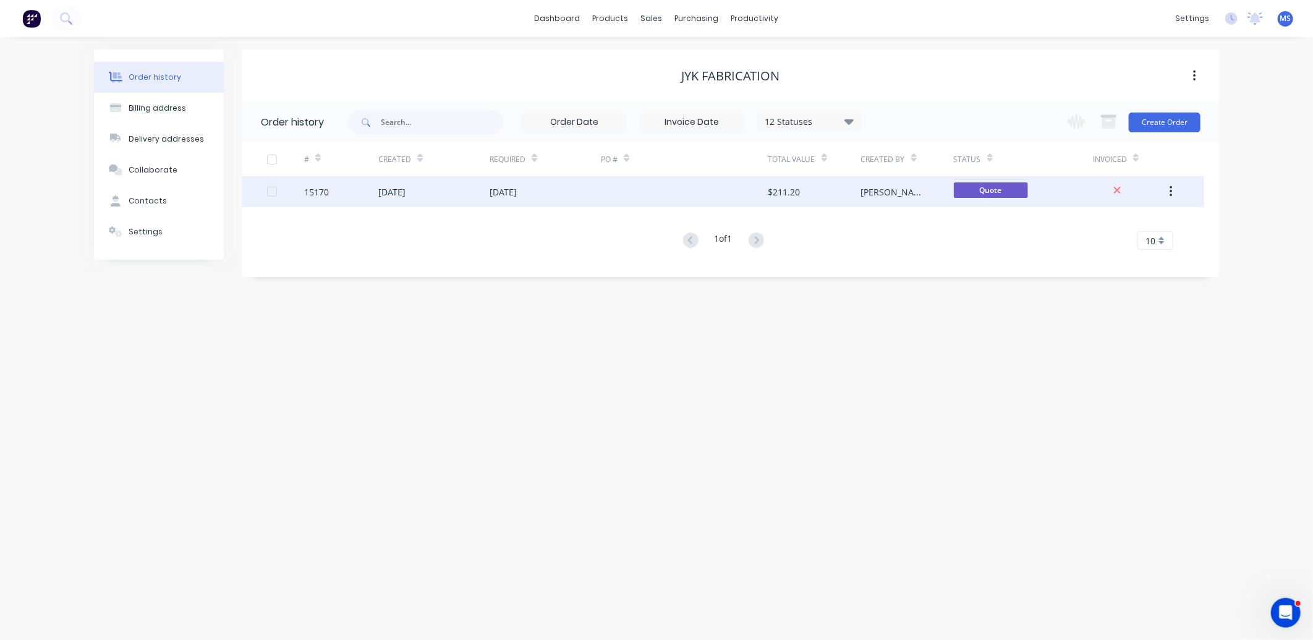
click at [517, 192] on div "[DATE]" at bounding box center [503, 191] width 27 height 13
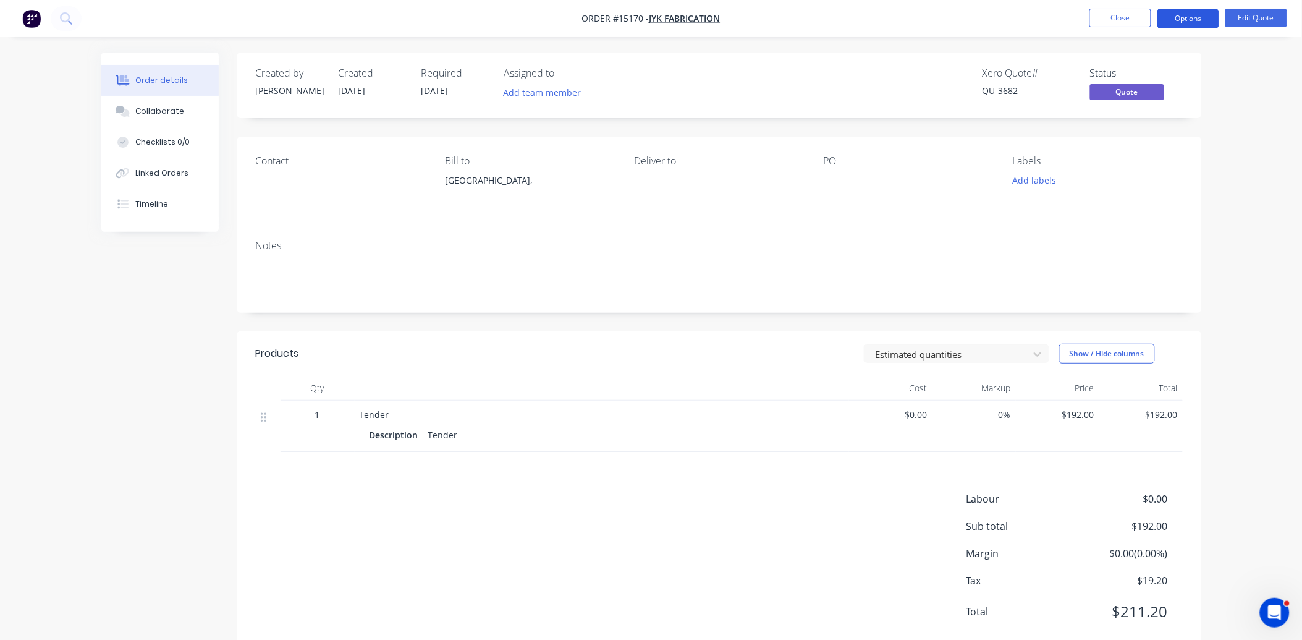
click at [1181, 23] on button "Options" at bounding box center [1189, 19] width 62 height 20
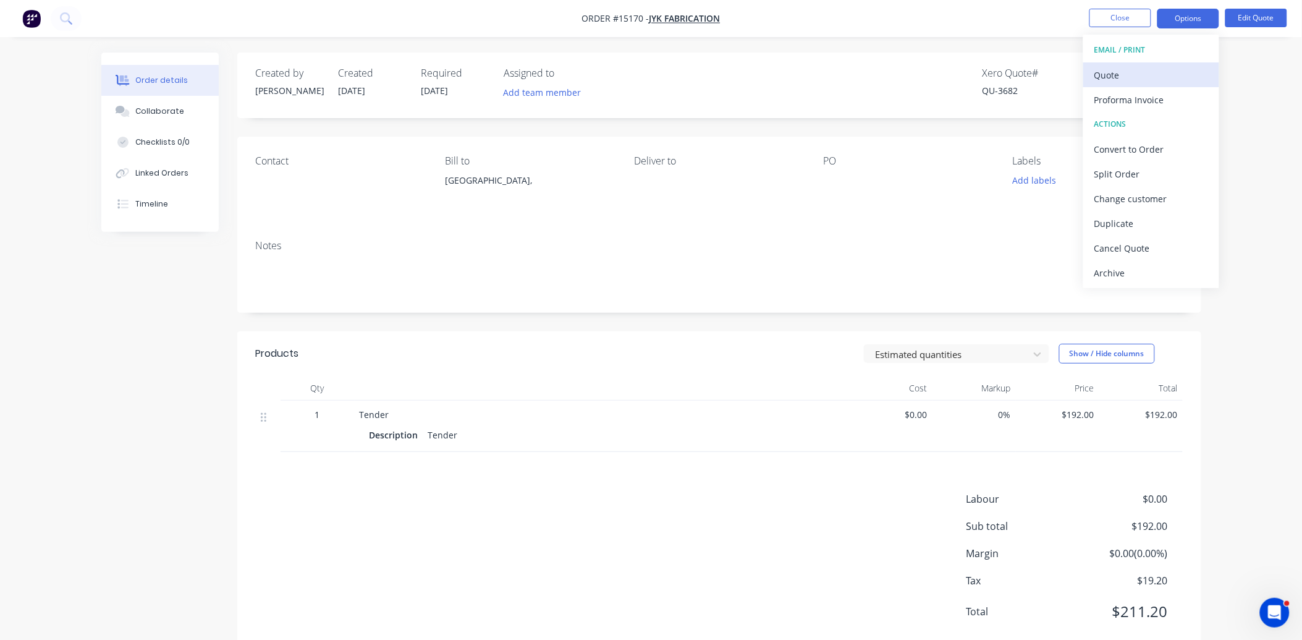
click at [1130, 77] on div "Quote" at bounding box center [1152, 75] width 114 height 18
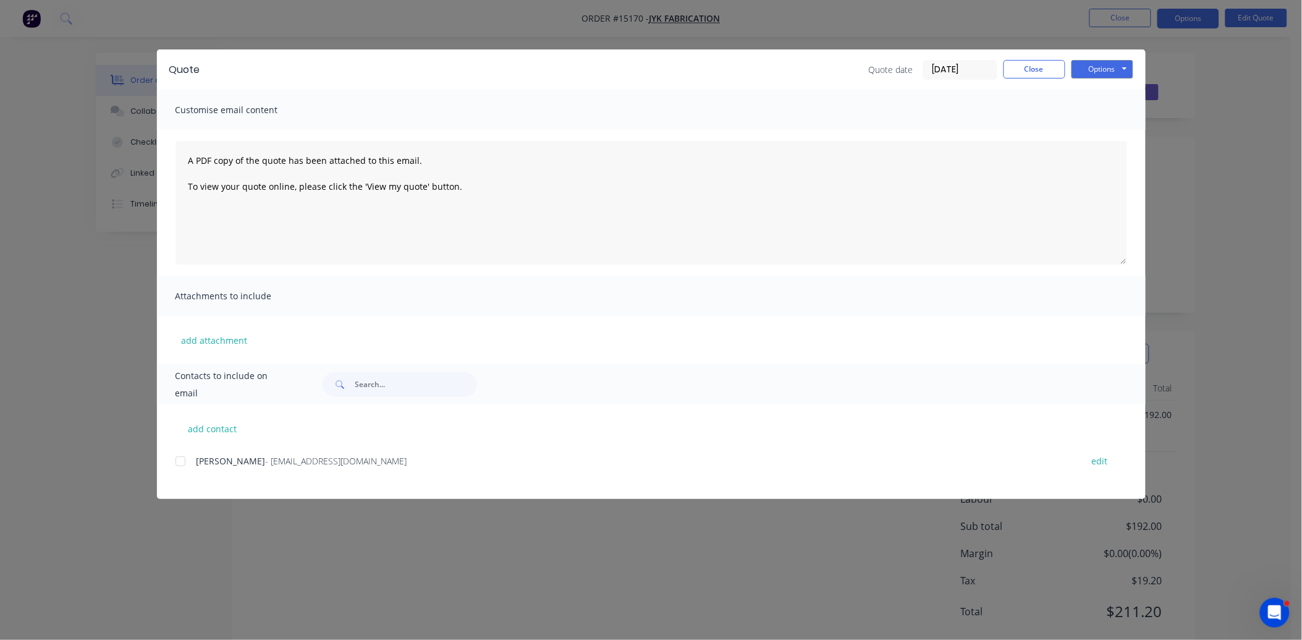
click at [182, 457] on div at bounding box center [180, 461] width 25 height 25
click at [223, 343] on button "add attachment" at bounding box center [215, 340] width 79 height 19
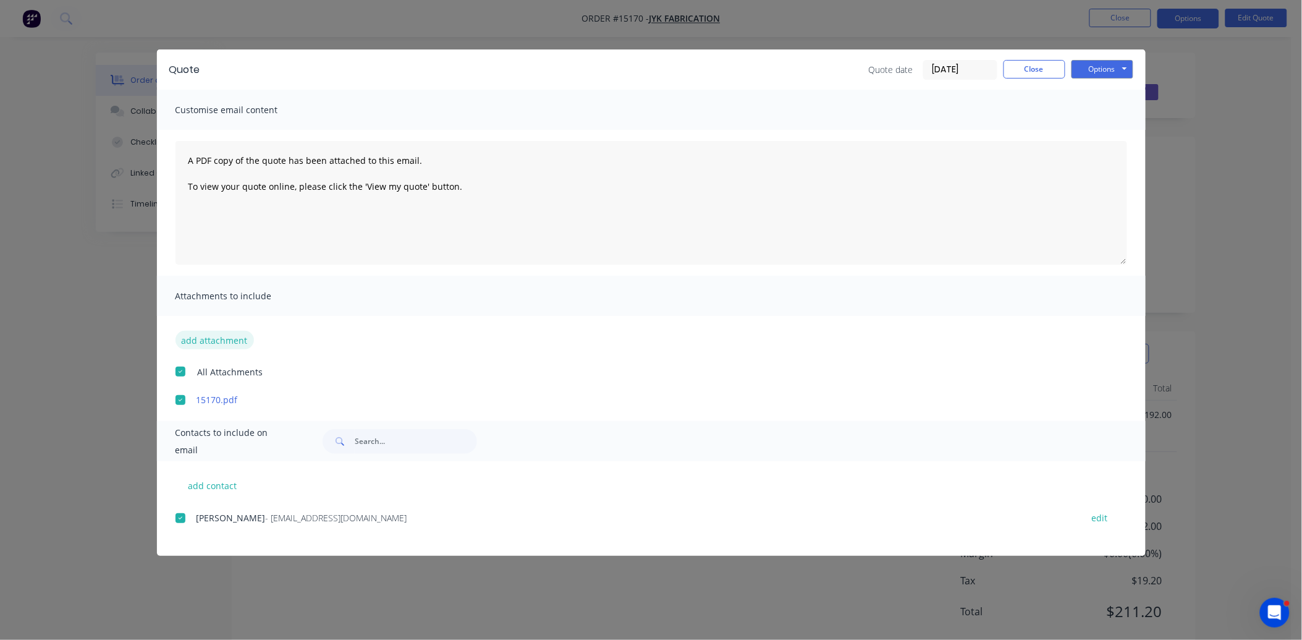
click at [208, 331] on button "add attachment" at bounding box center [215, 340] width 79 height 19
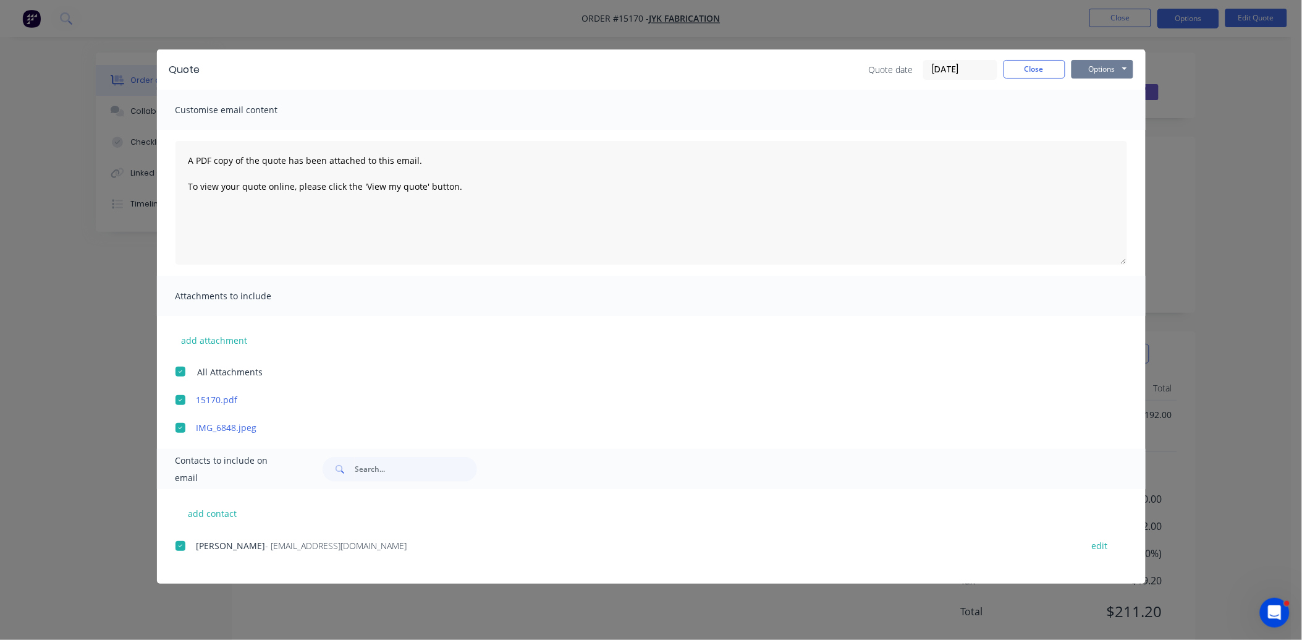
click at [1098, 69] on button "Options" at bounding box center [1103, 69] width 62 height 19
click at [1122, 130] on button "Email" at bounding box center [1111, 132] width 79 height 20
click at [1053, 66] on button "Close" at bounding box center [1035, 69] width 62 height 19
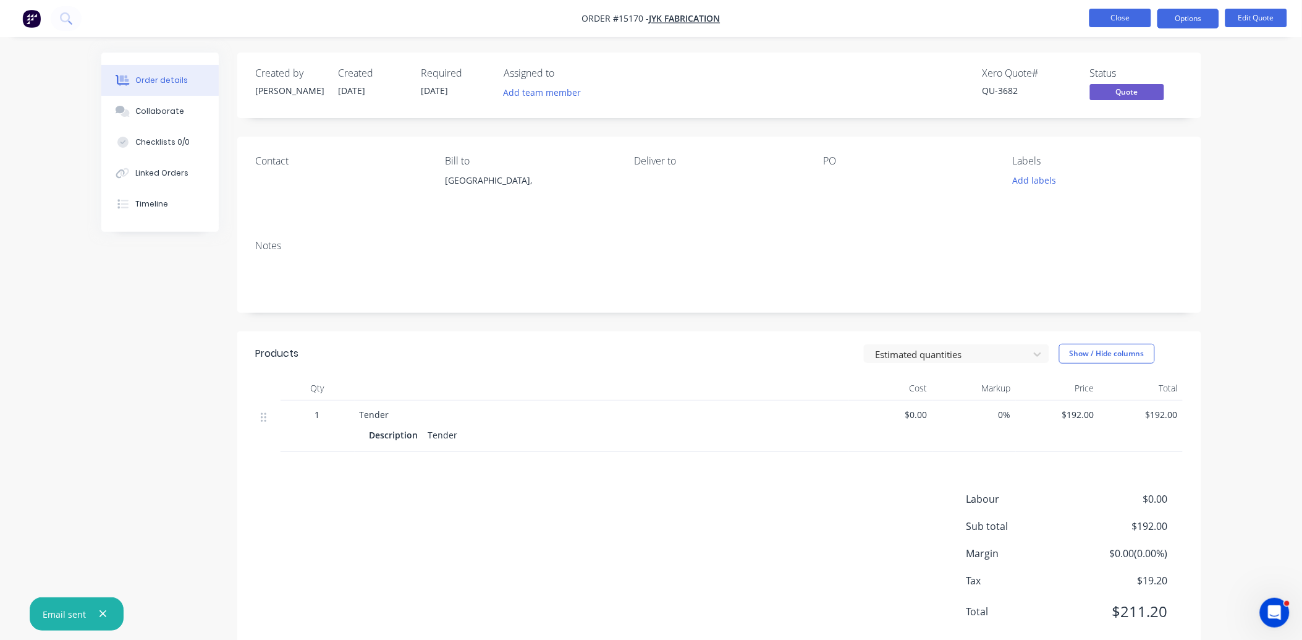
click at [1129, 19] on button "Close" at bounding box center [1121, 18] width 62 height 19
